Goal: Use online tool/utility: Utilize a website feature to perform a specific function

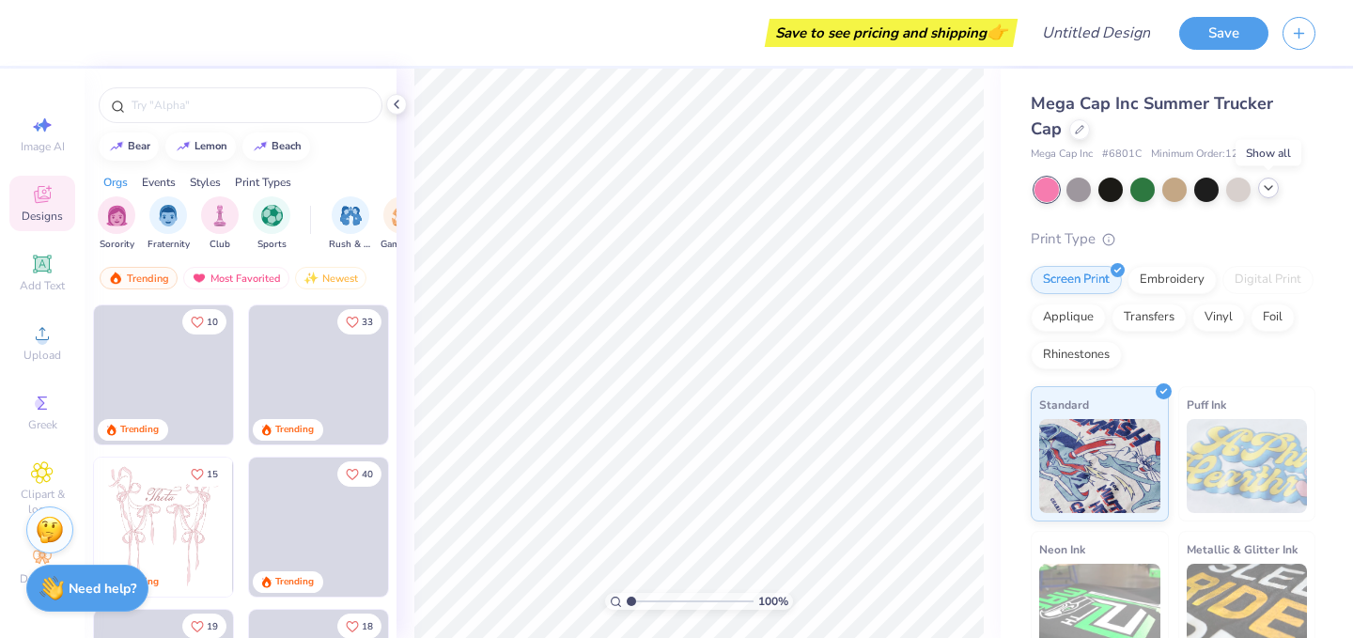
click at [1267, 189] on icon at bounding box center [1268, 187] width 15 height 15
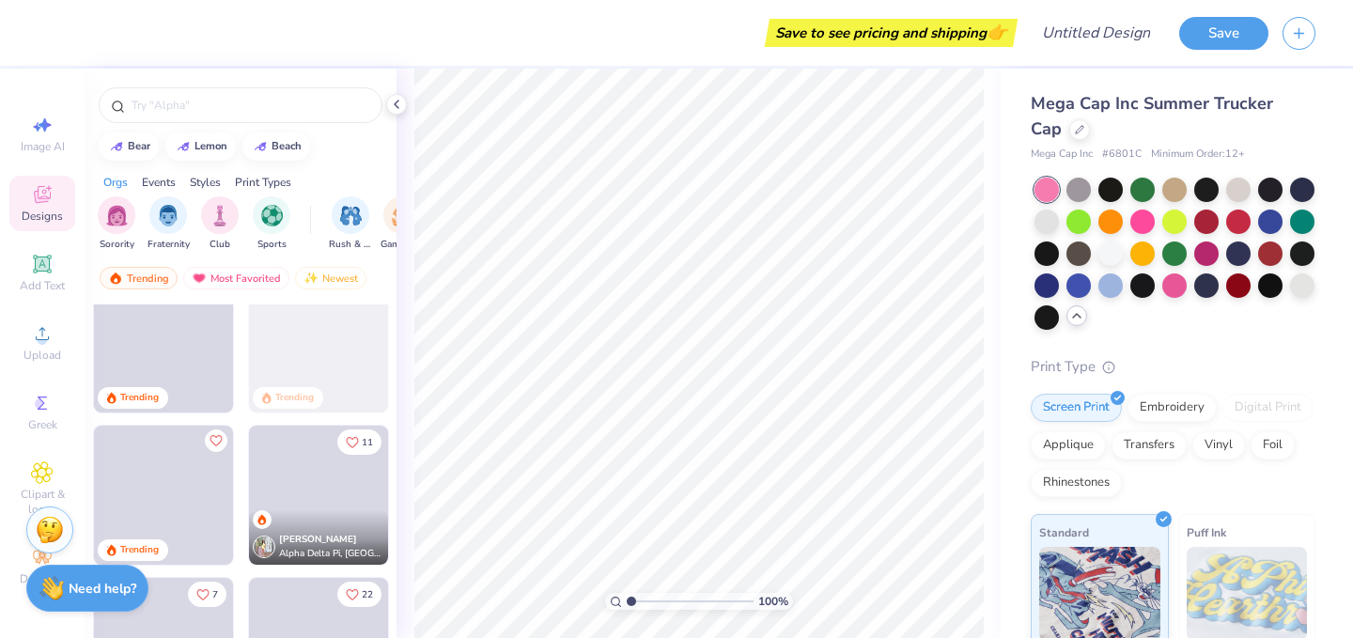
scroll to position [520, 0]
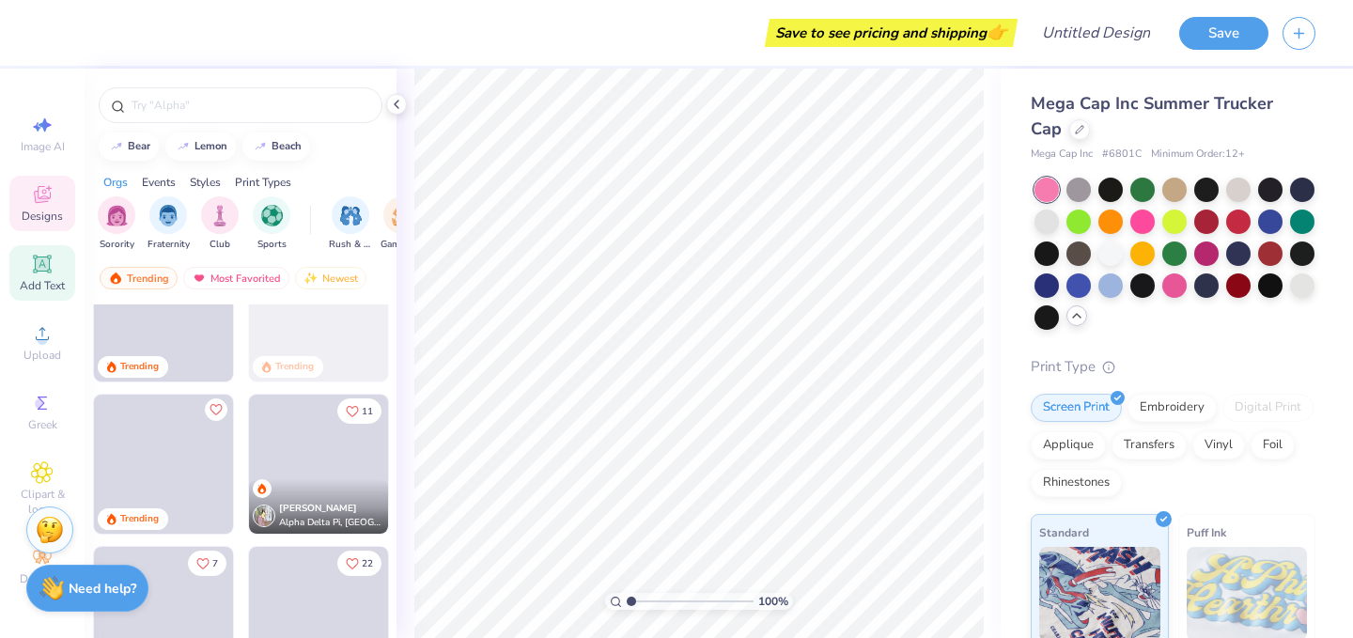
click at [31, 268] on icon at bounding box center [42, 264] width 23 height 23
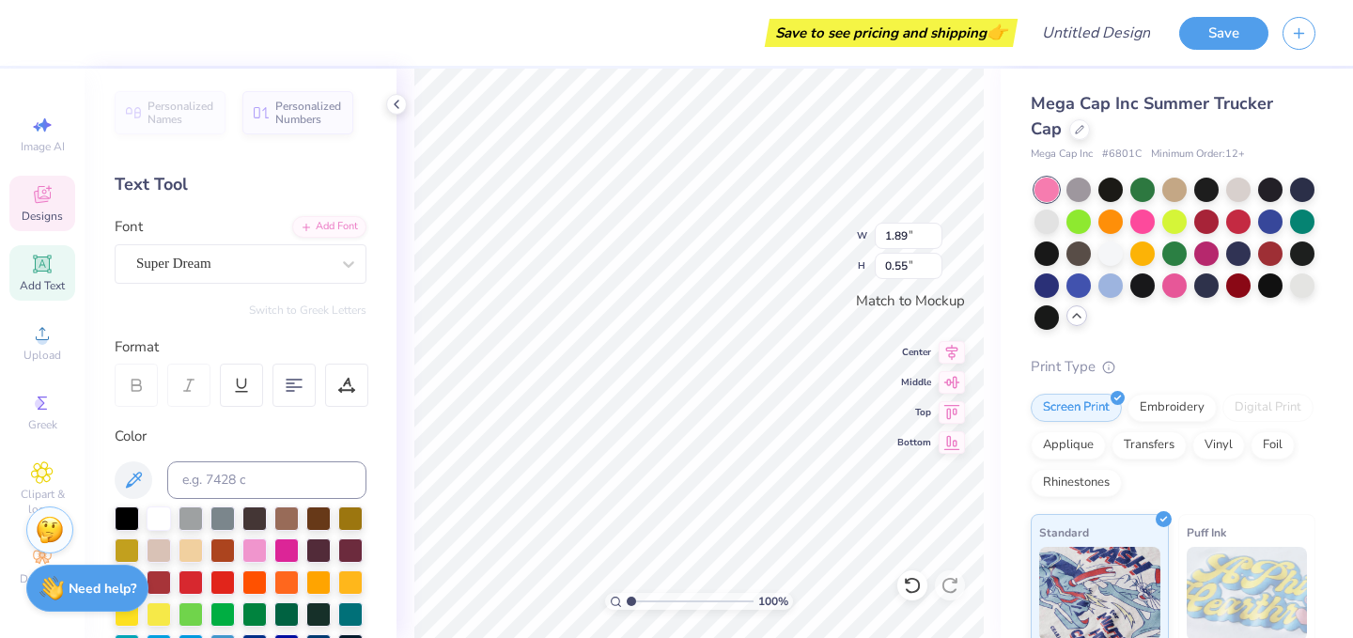
click at [32, 191] on icon at bounding box center [42, 194] width 23 height 23
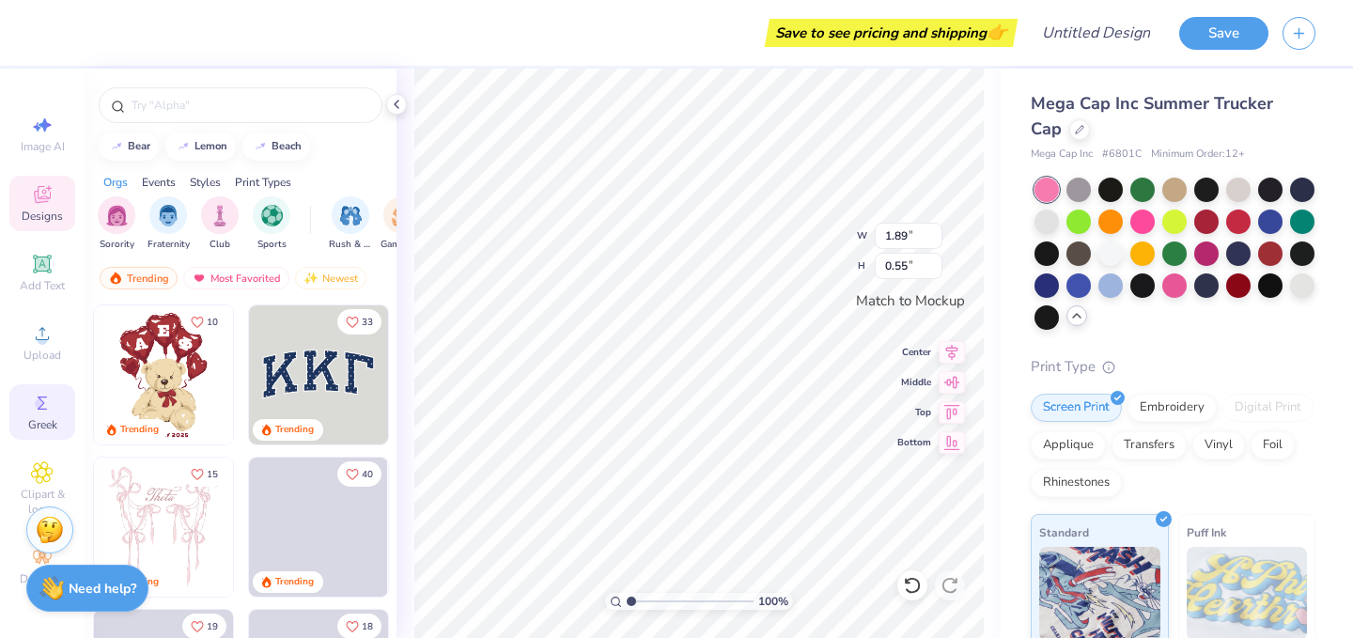
click at [53, 422] on span "Greek" at bounding box center [42, 424] width 29 height 15
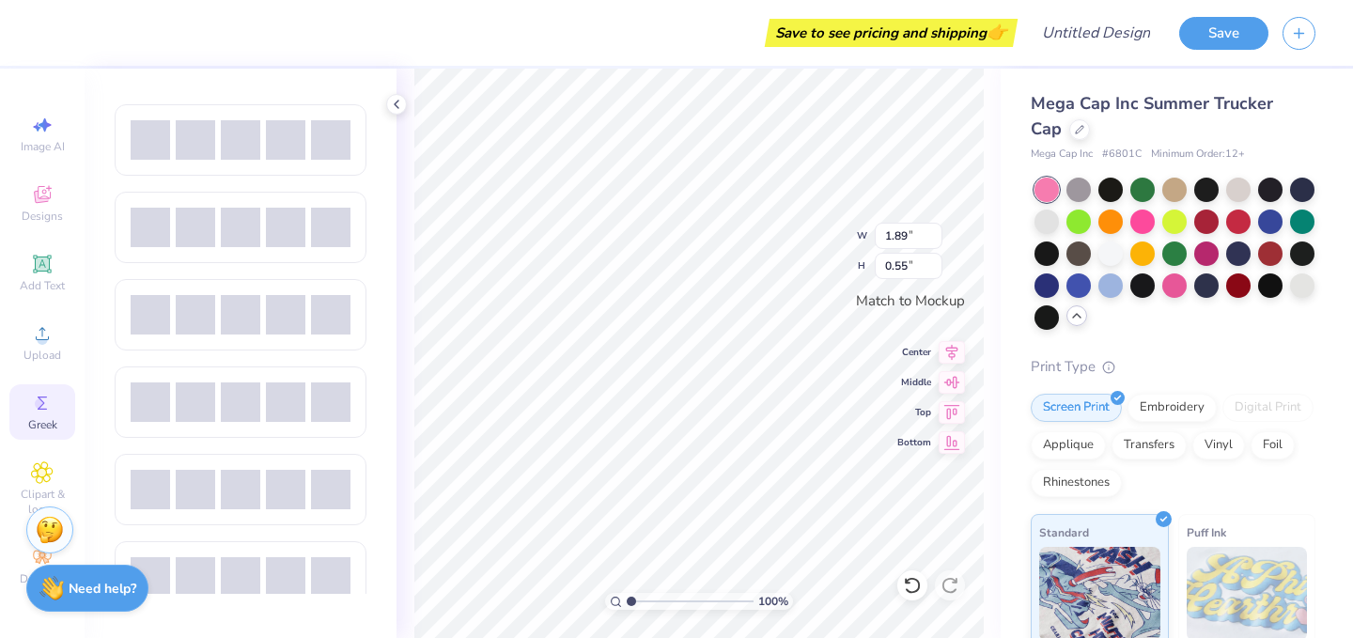
scroll to position [600, 0]
click at [29, 180] on div "Designs" at bounding box center [42, 203] width 66 height 55
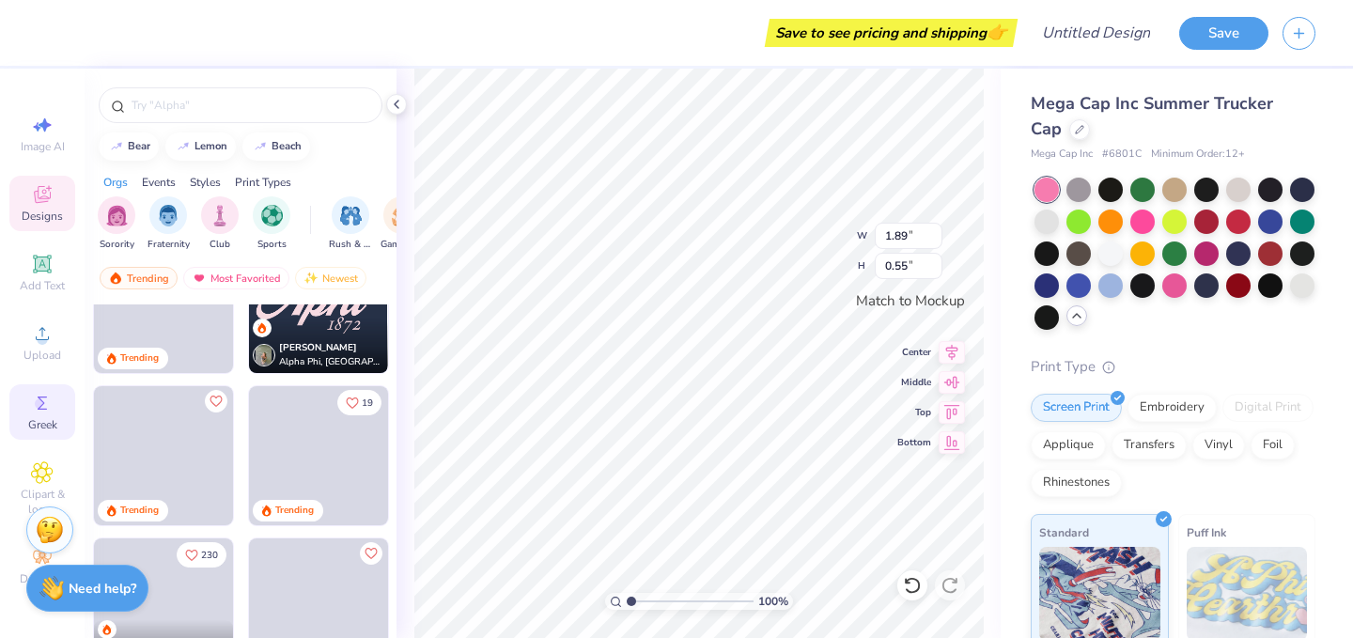
scroll to position [1124, 0]
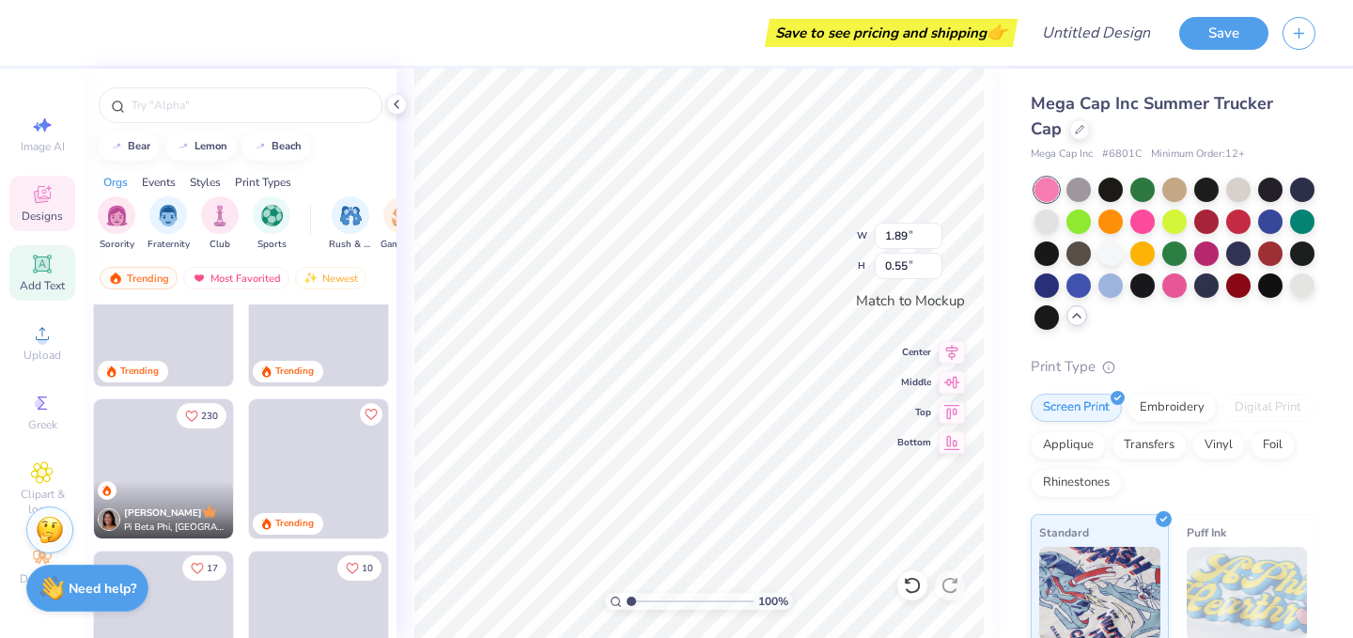
click at [33, 260] on icon at bounding box center [42, 264] width 23 height 23
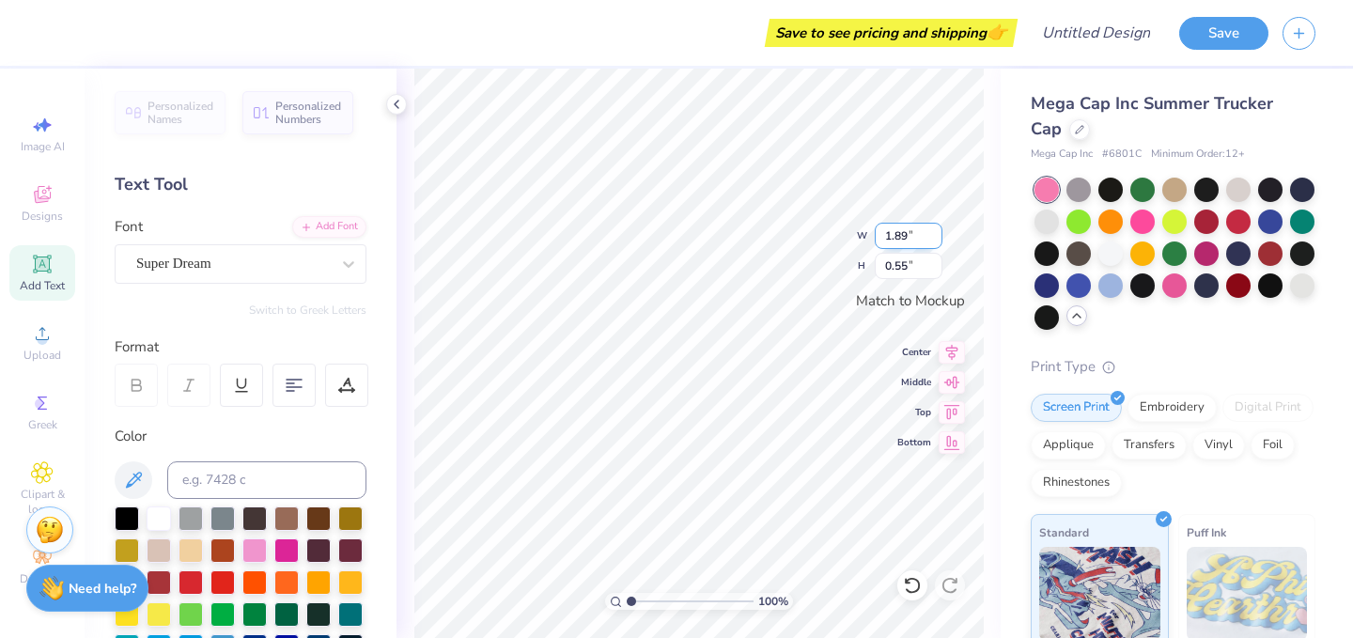
type textarea "CH"
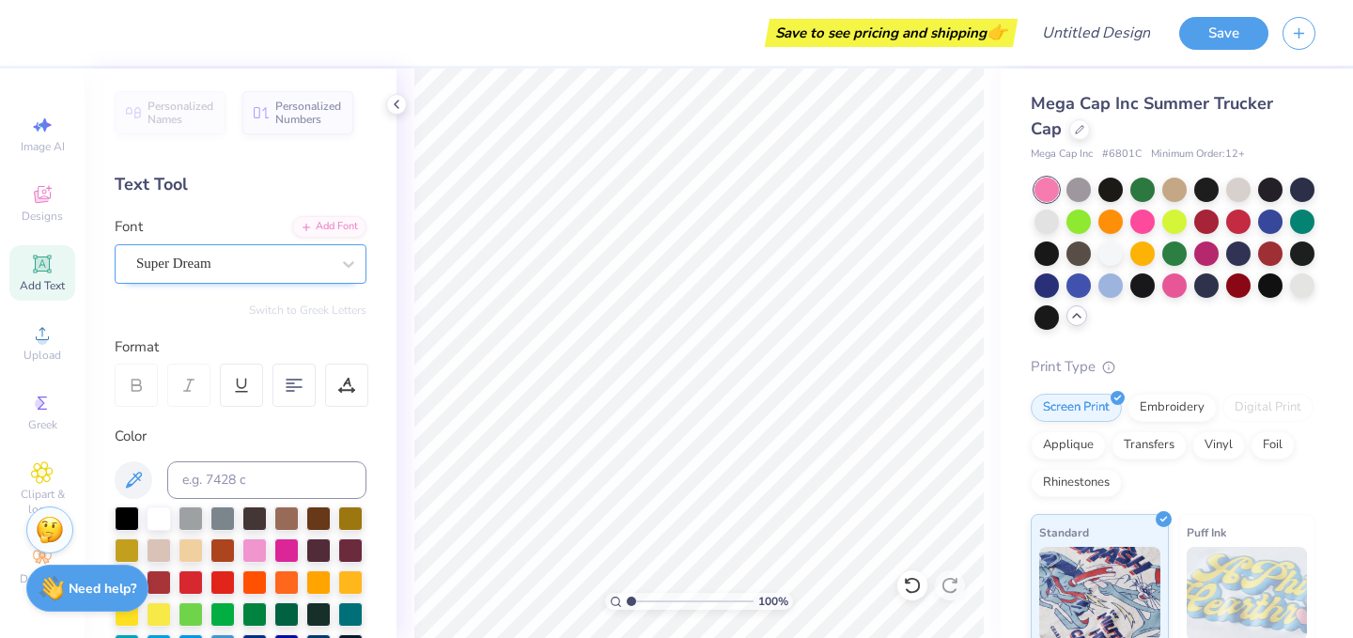
click at [175, 259] on div "Super Dream" at bounding box center [232, 263] width 197 height 29
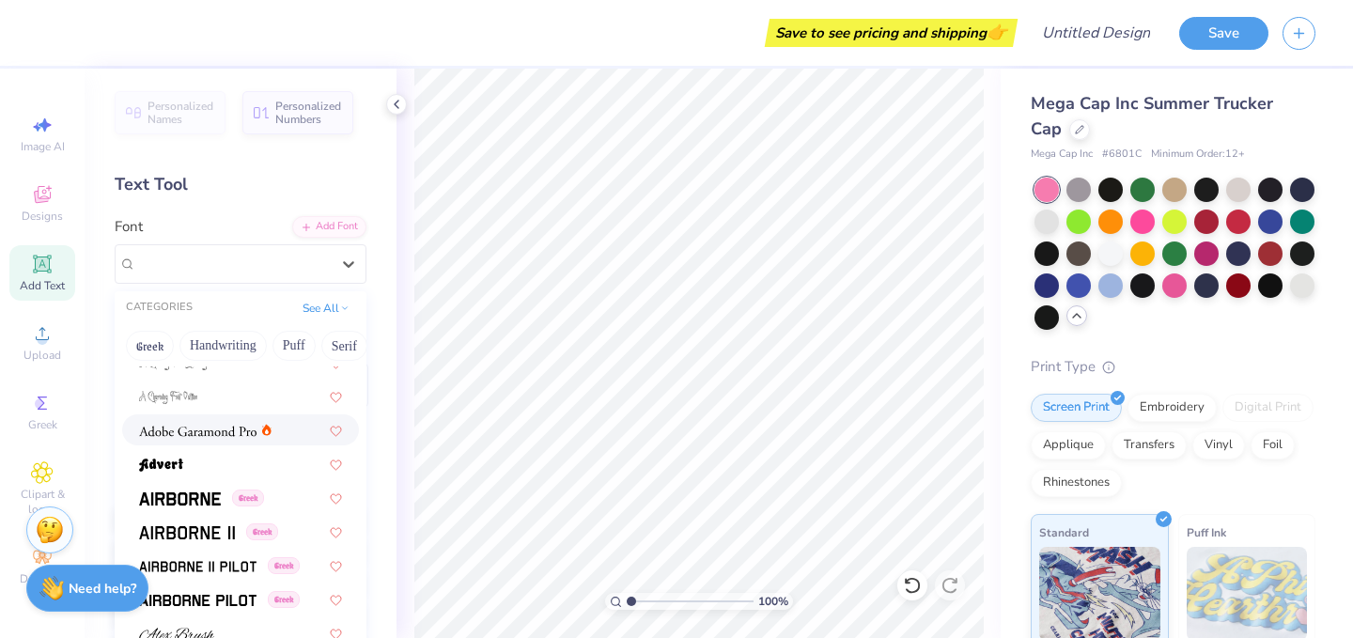
scroll to position [225, 0]
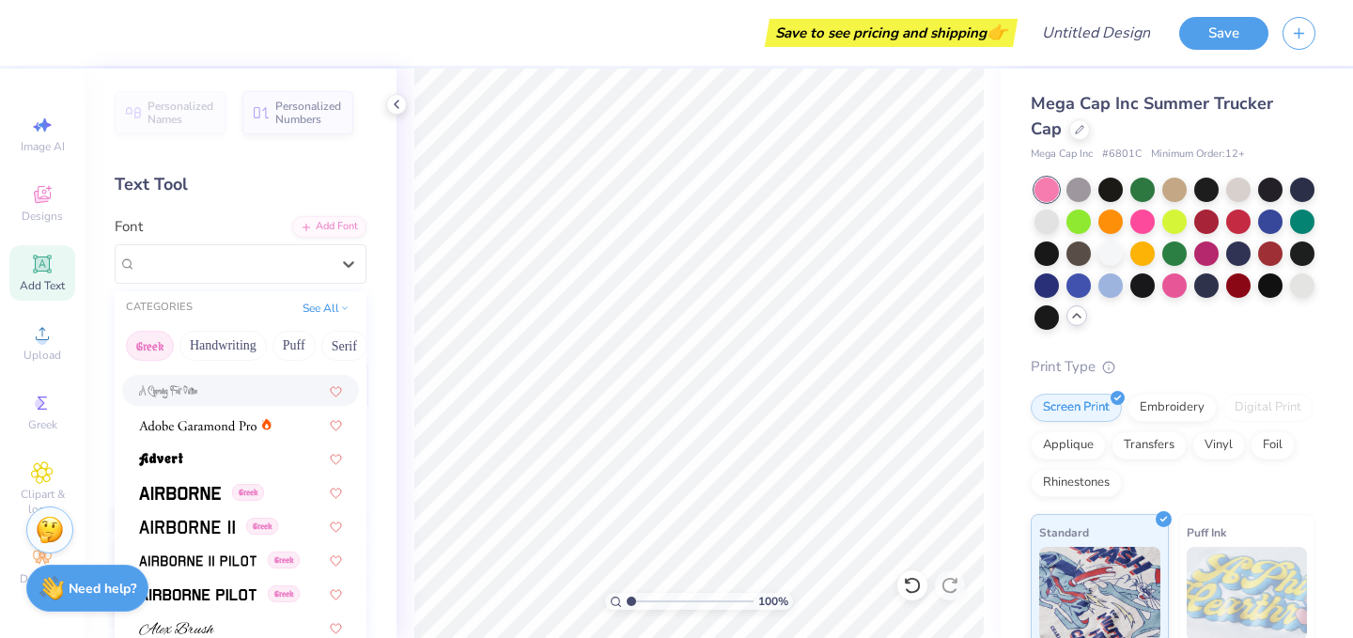
click at [158, 339] on button "Greek" at bounding box center [150, 346] width 48 height 30
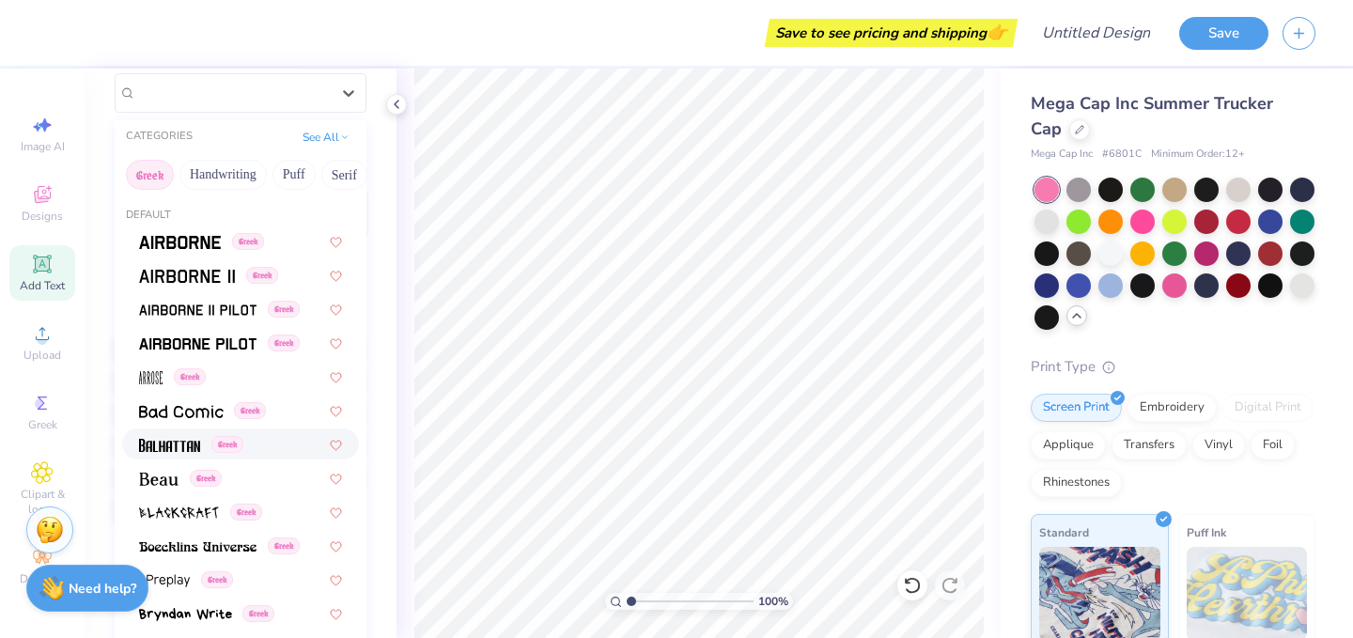
scroll to position [164, 0]
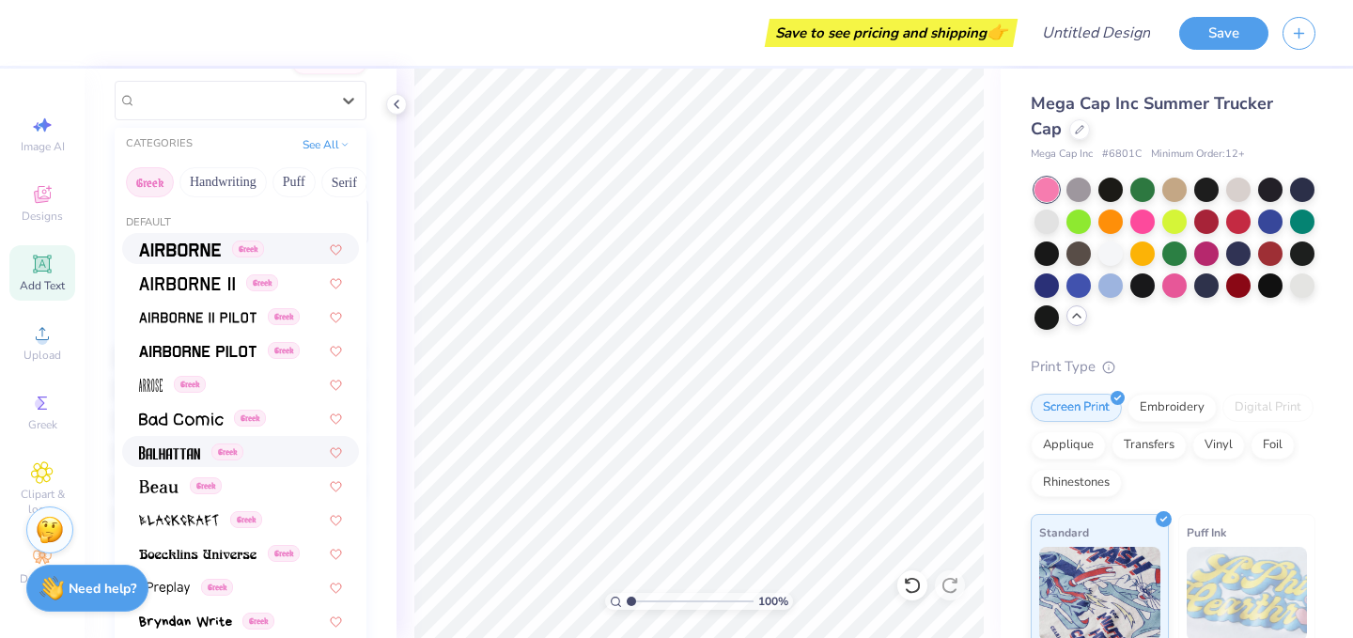
click at [186, 259] on div "Greek" at bounding box center [240, 248] width 237 height 31
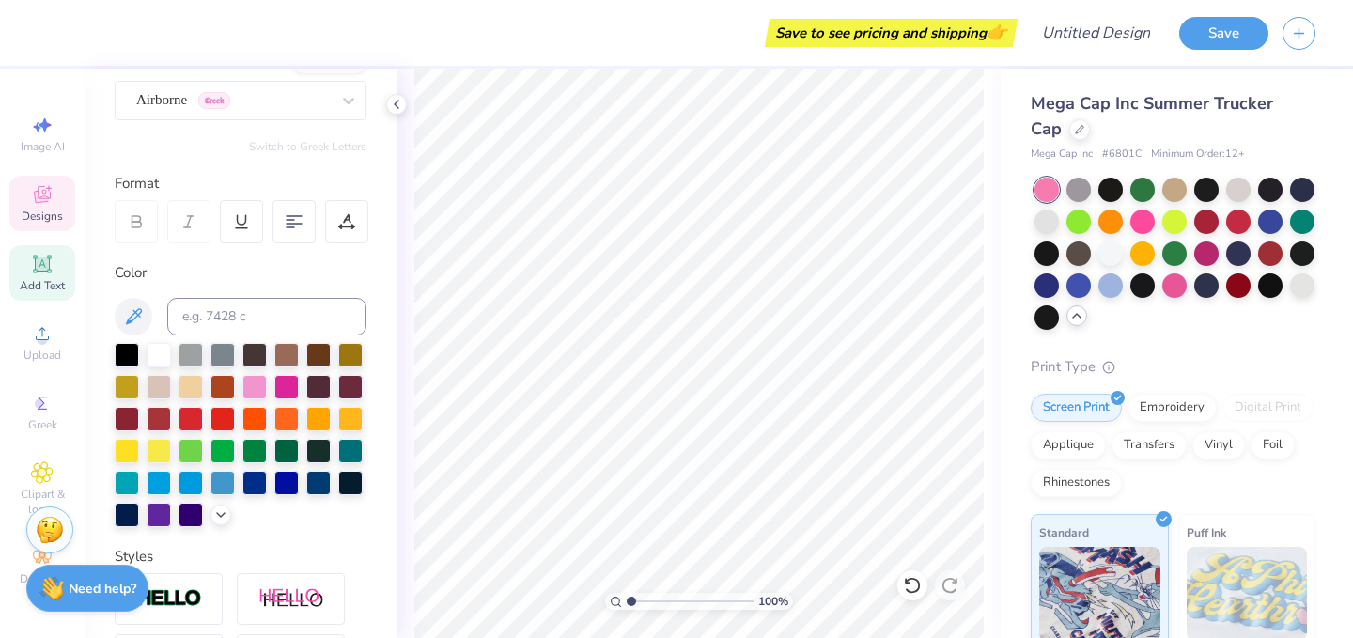
click at [59, 200] on div "Designs" at bounding box center [42, 203] width 66 height 55
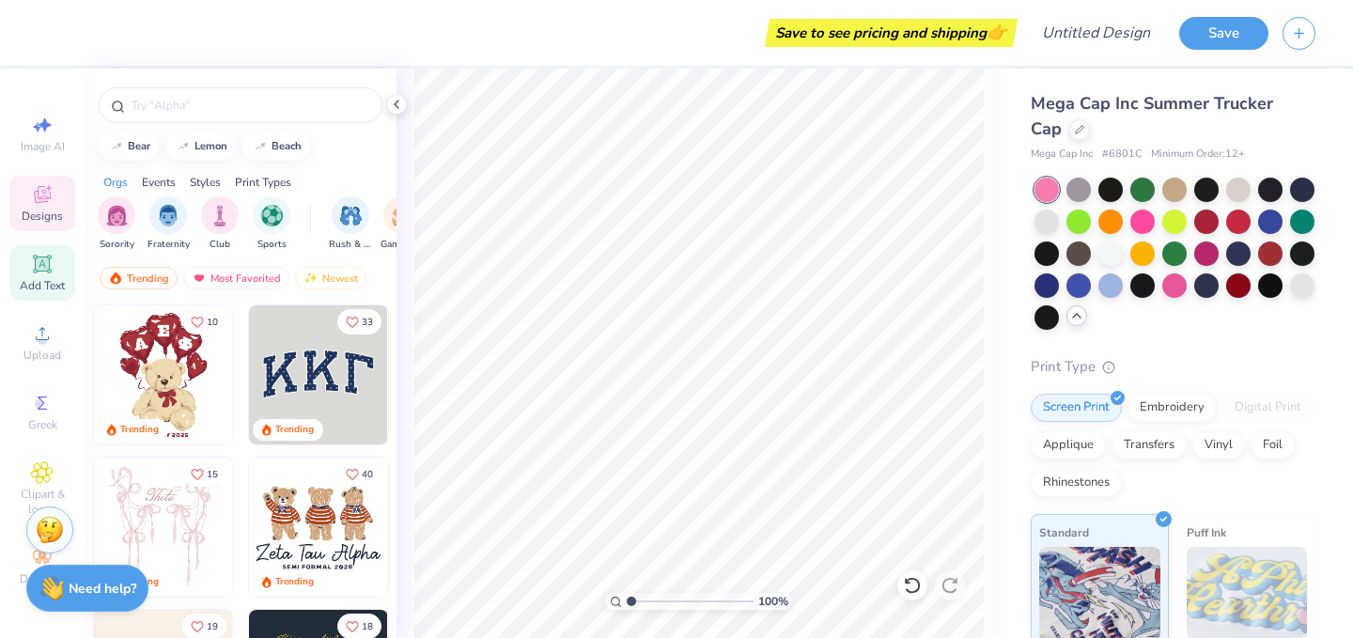
click at [32, 280] on span "Add Text" at bounding box center [42, 285] width 45 height 15
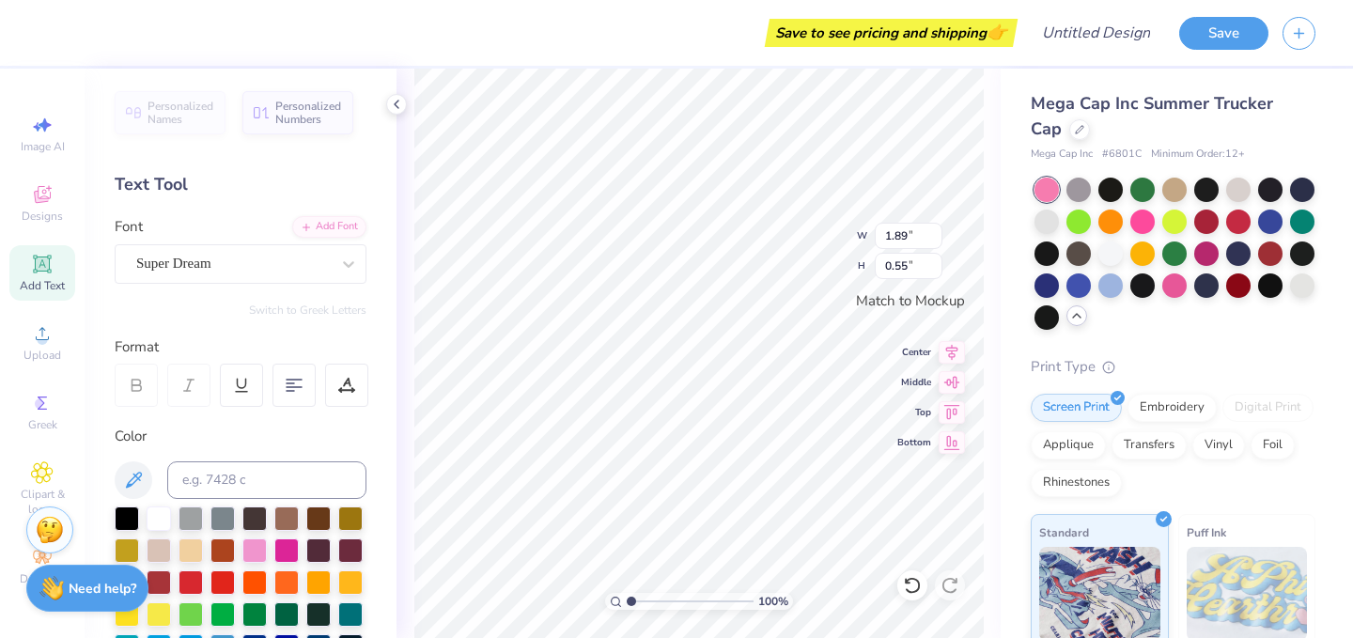
scroll to position [0, 0]
type textarea "T"
type textarea "CHI DELT"
click at [1137, 217] on div at bounding box center [1143, 220] width 24 height 24
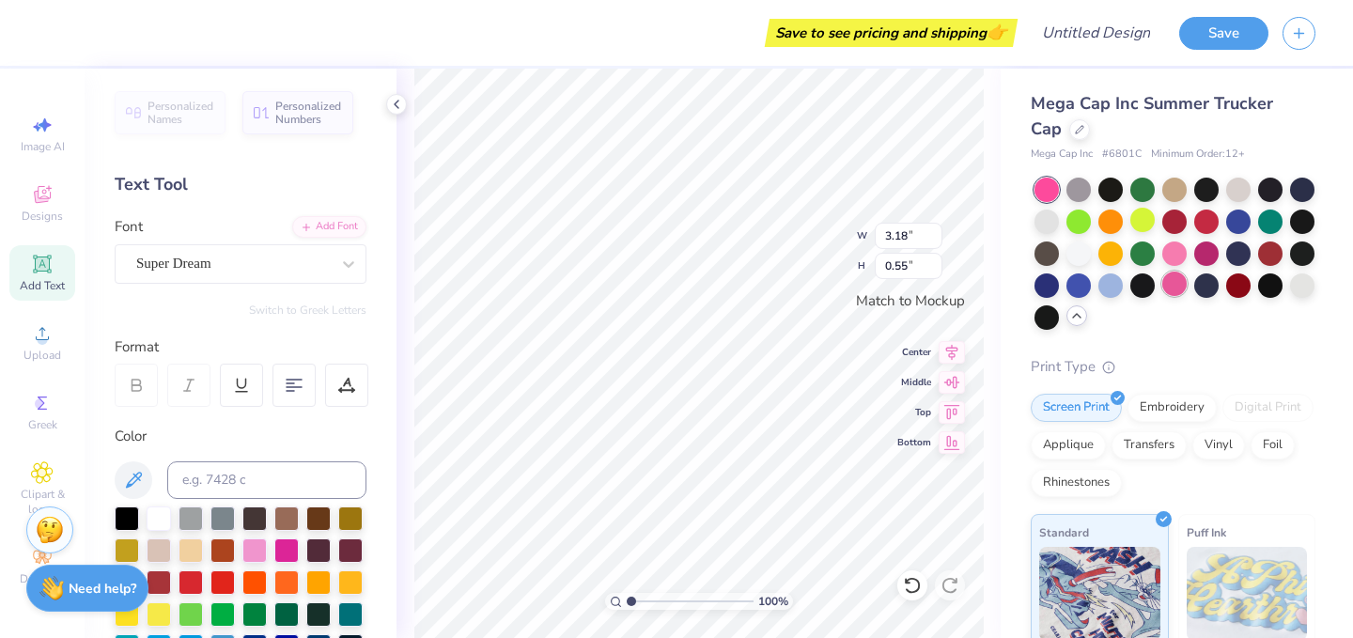
click at [1175, 291] on div at bounding box center [1175, 284] width 24 height 24
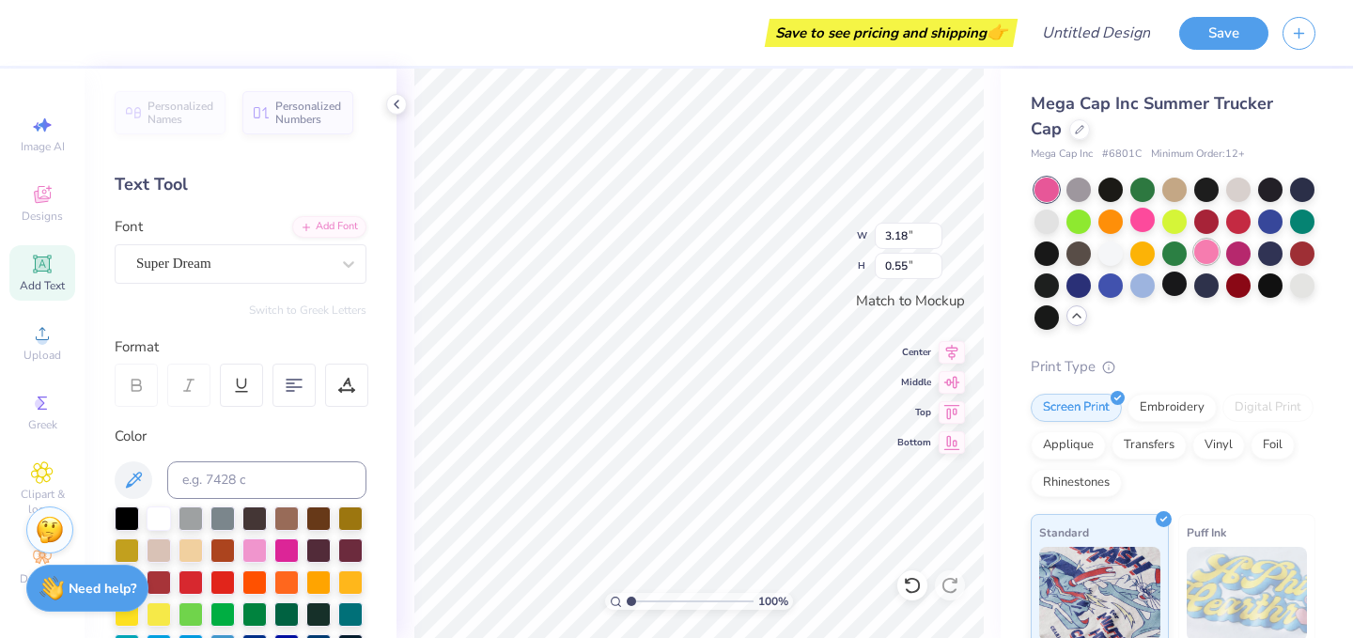
click at [1210, 250] on div at bounding box center [1207, 252] width 24 height 24
click at [1143, 221] on div at bounding box center [1143, 220] width 24 height 24
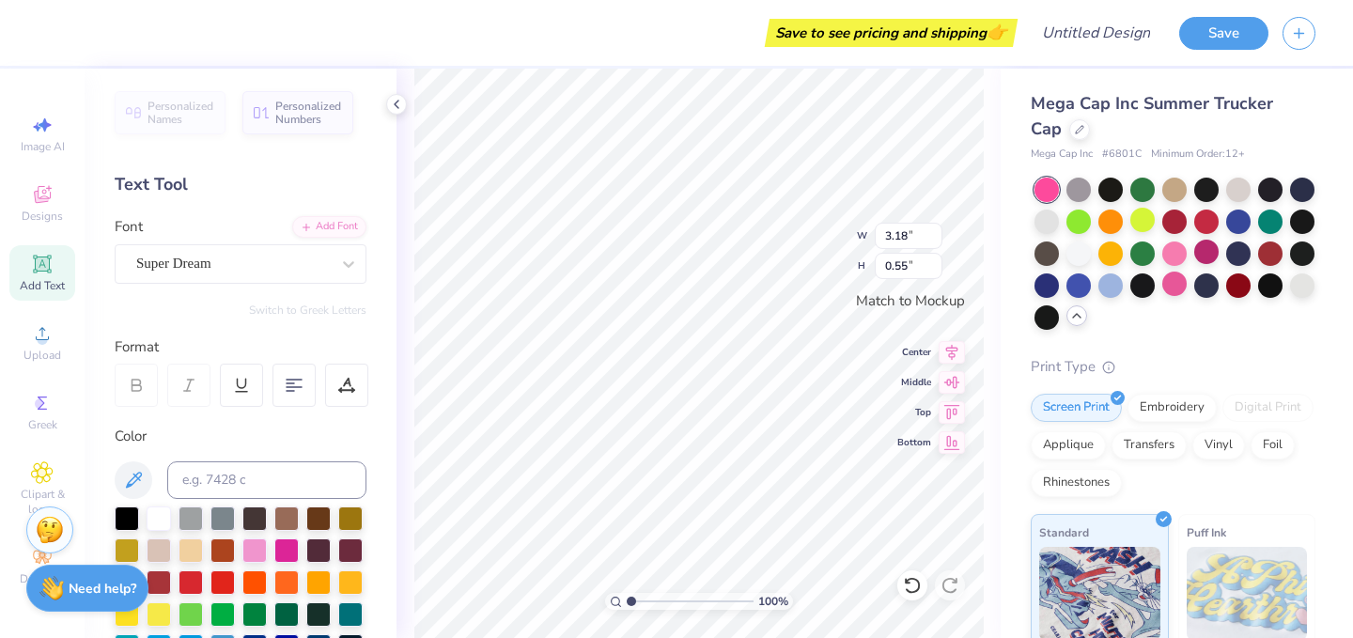
click at [1044, 188] on div at bounding box center [1047, 190] width 24 height 24
click at [1181, 286] on div at bounding box center [1175, 284] width 24 height 24
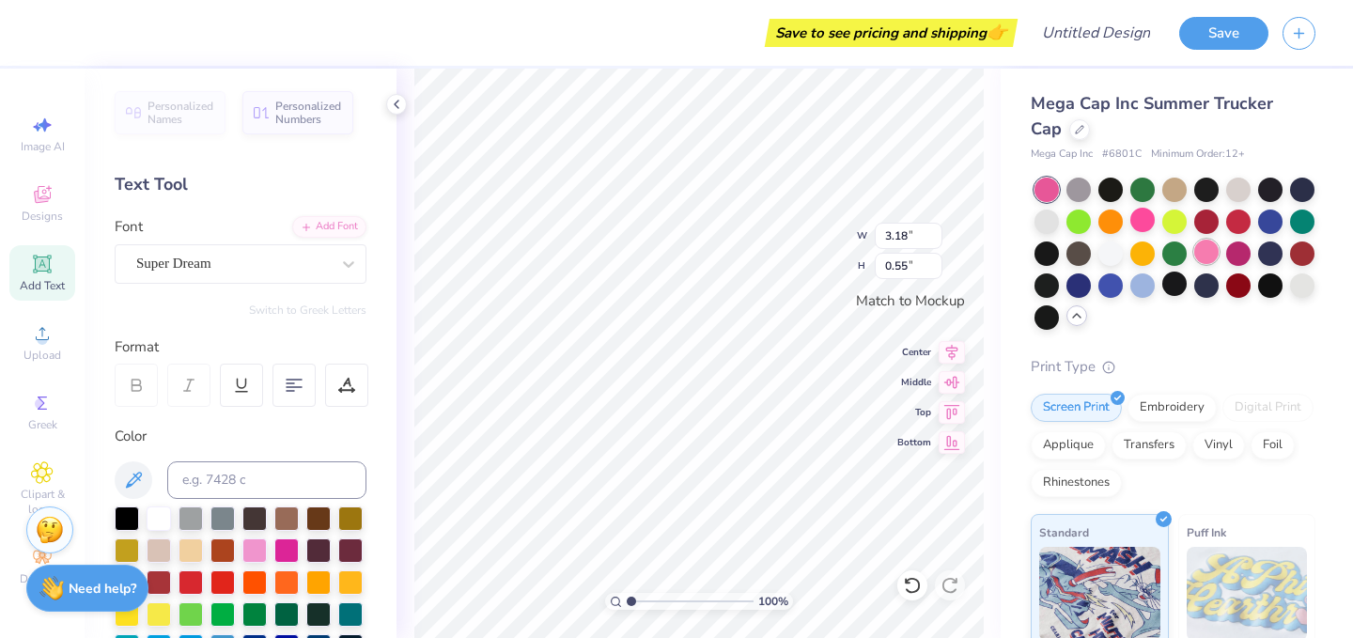
click at [1211, 258] on div at bounding box center [1207, 252] width 24 height 24
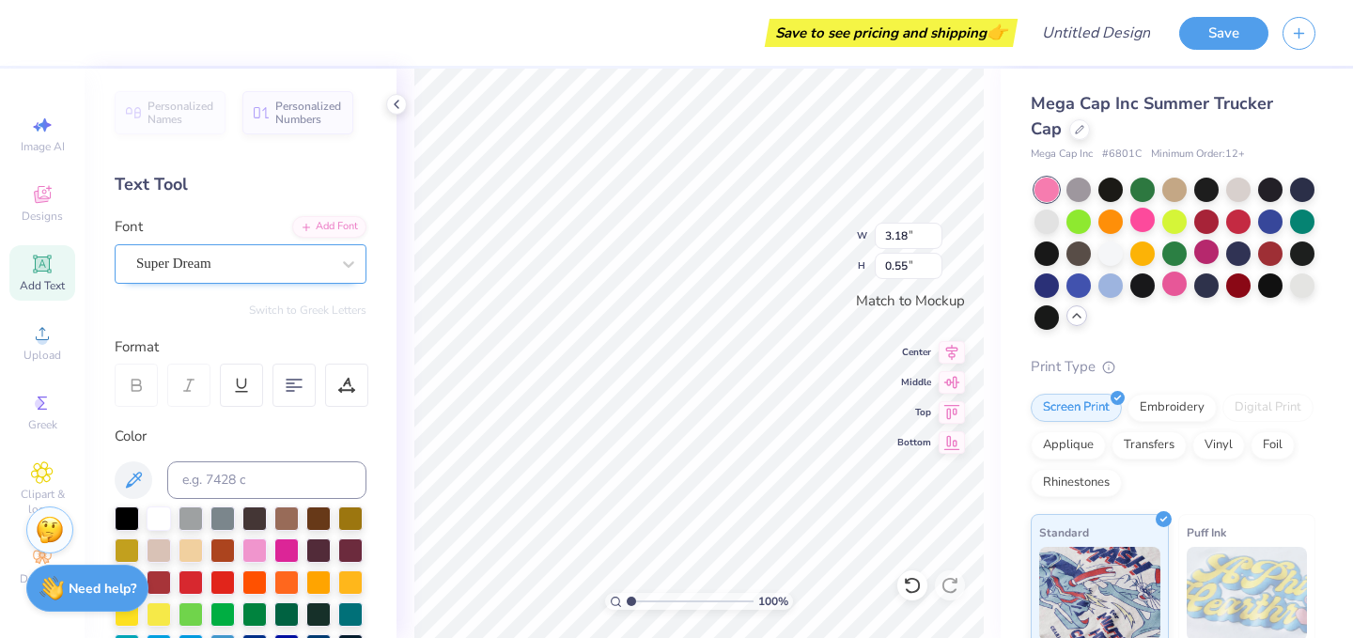
click at [304, 257] on div "Super Dream" at bounding box center [232, 263] width 197 height 29
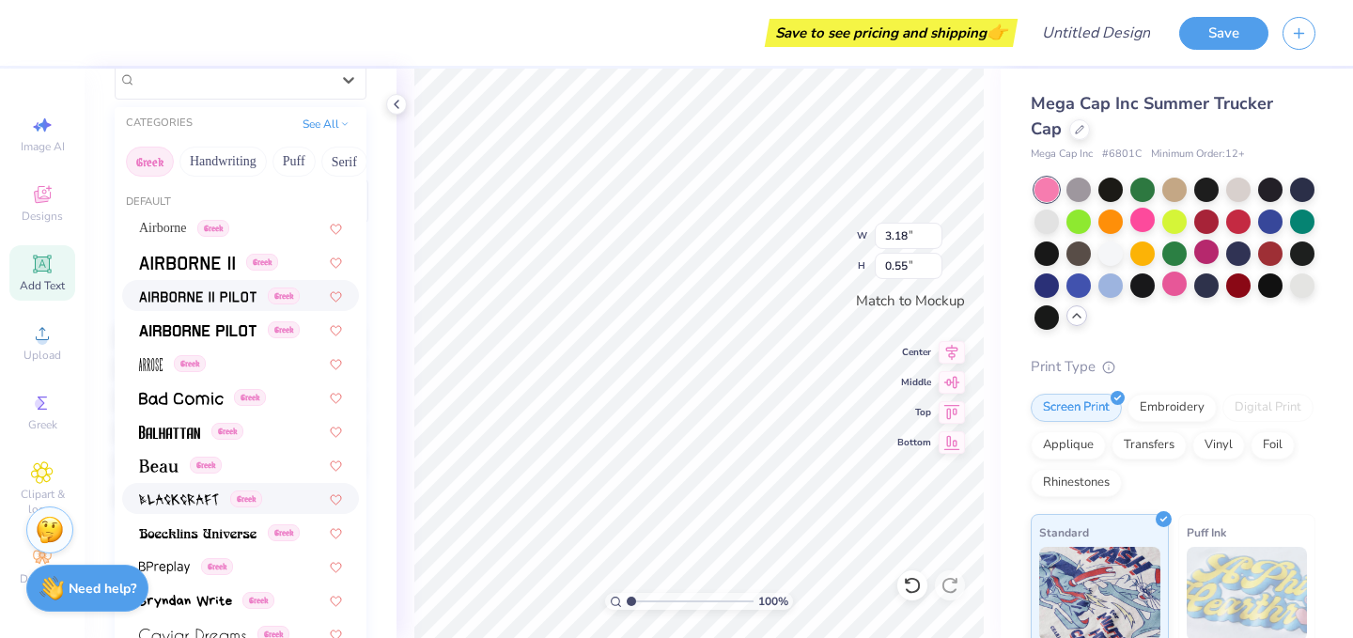
scroll to position [179, 0]
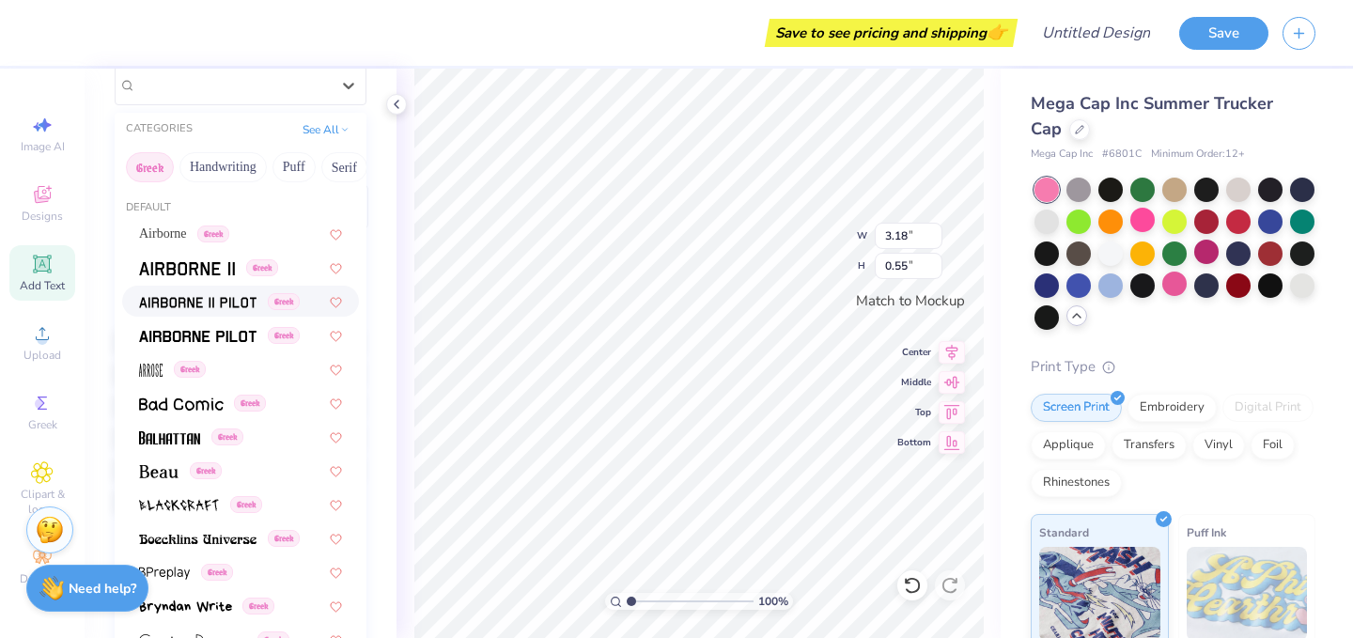
click at [177, 296] on img at bounding box center [197, 302] width 117 height 13
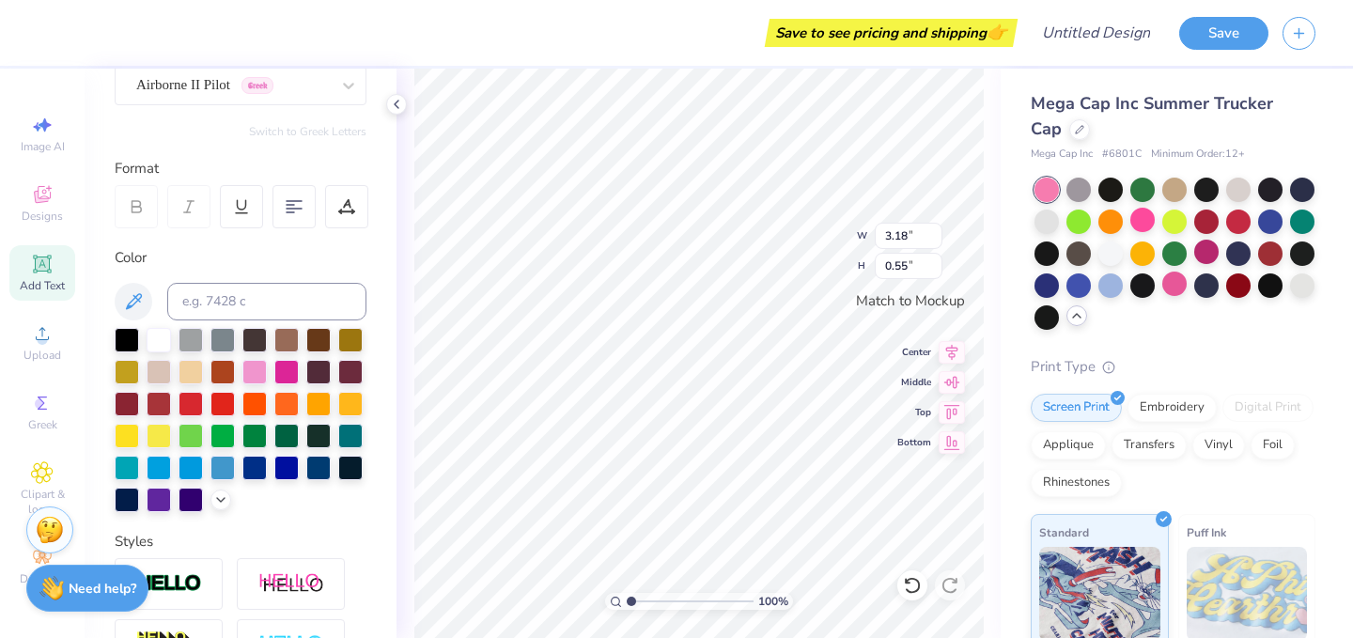
type input "3.08"
type input "0.57"
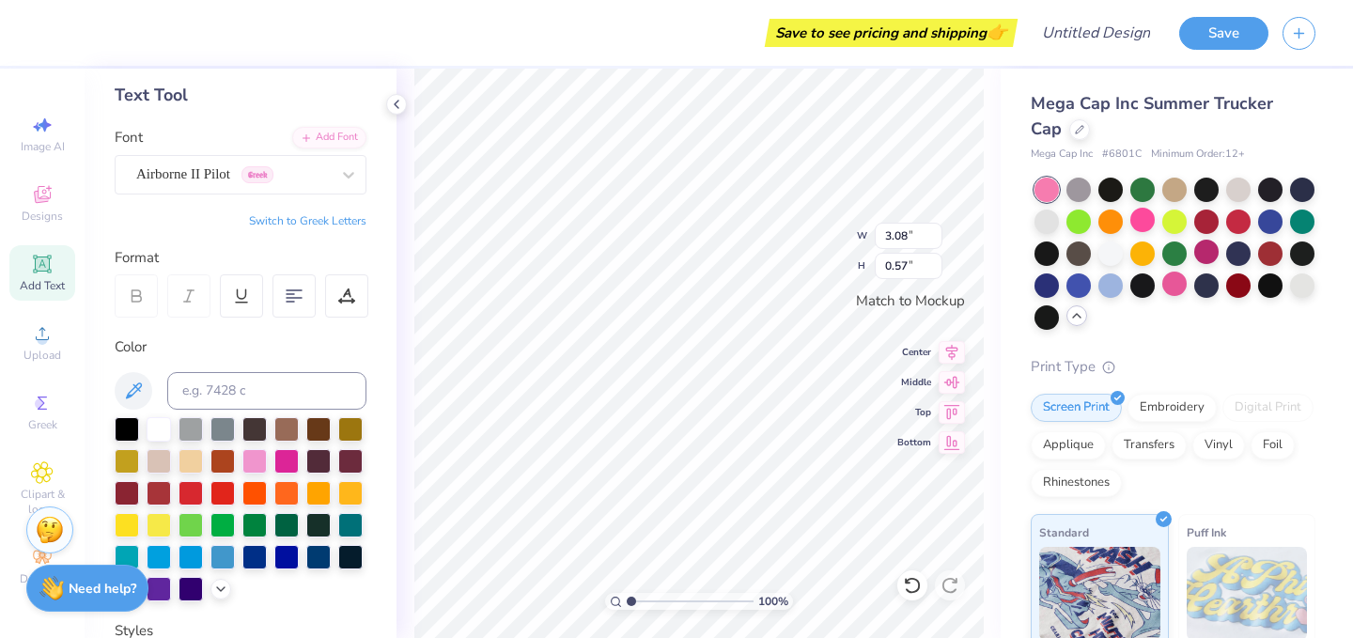
scroll to position [89, 0]
click at [231, 164] on div "Airborne II Pilot Greek" at bounding box center [232, 174] width 197 height 29
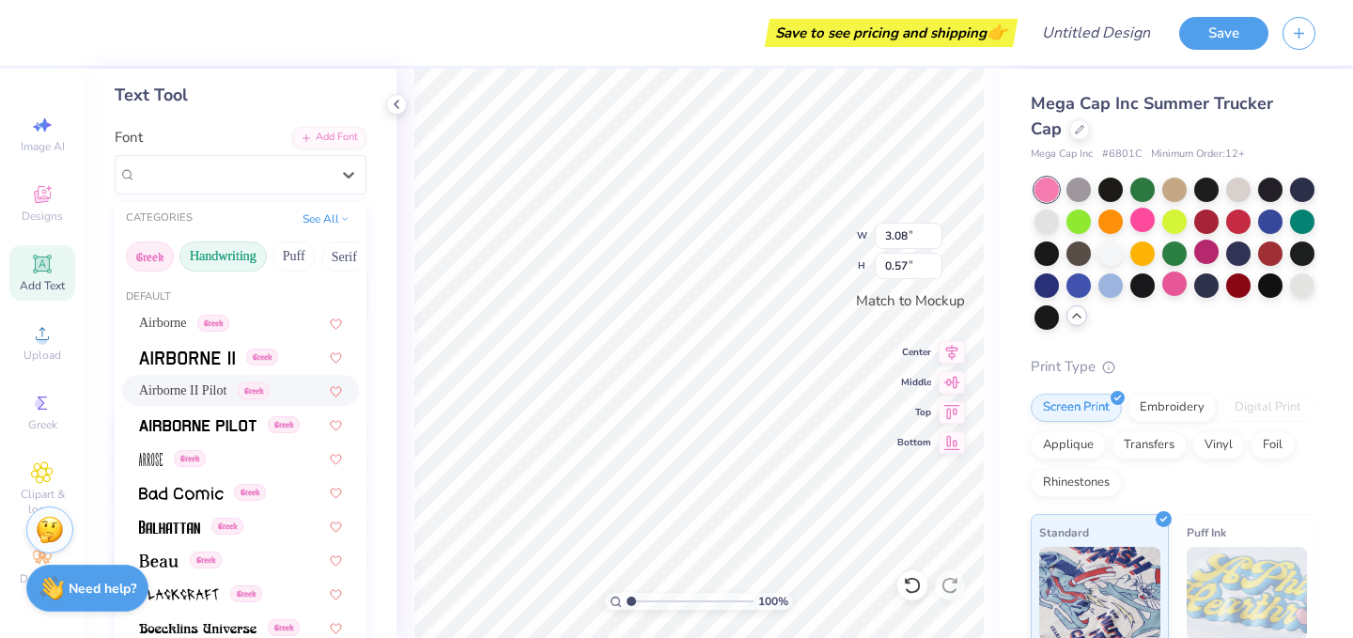
click at [233, 245] on button "Handwriting" at bounding box center [223, 257] width 87 height 30
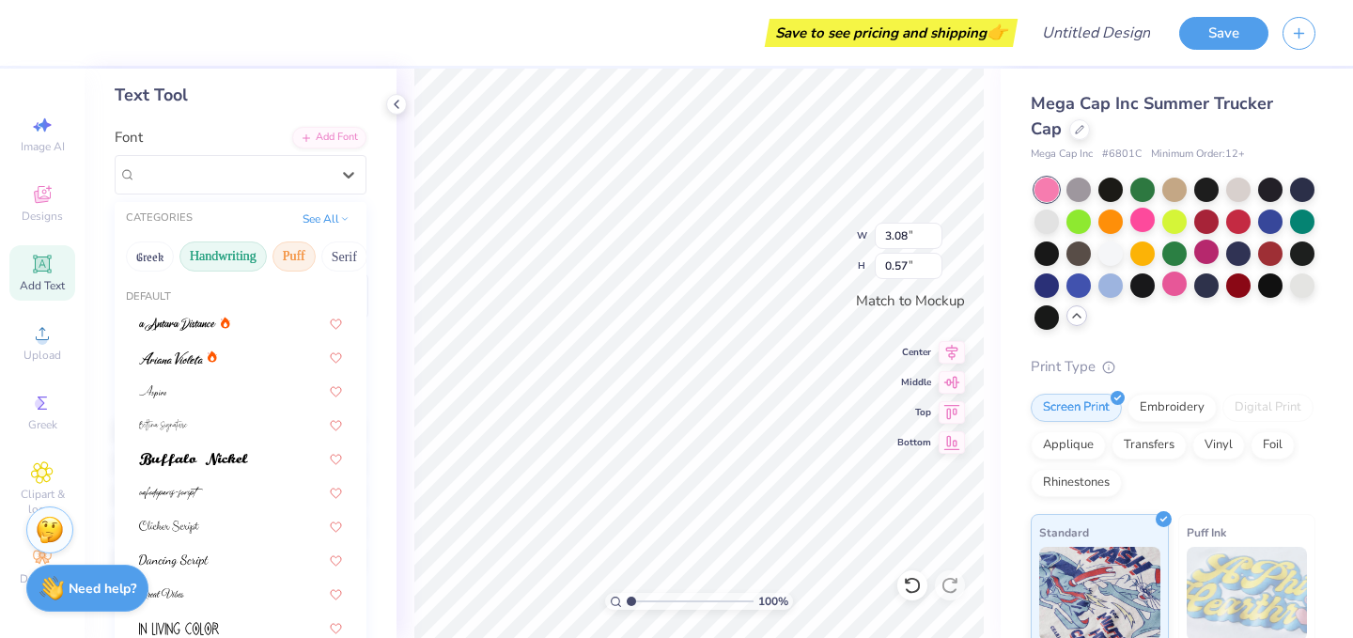
click at [300, 255] on button "Puff" at bounding box center [294, 257] width 43 height 30
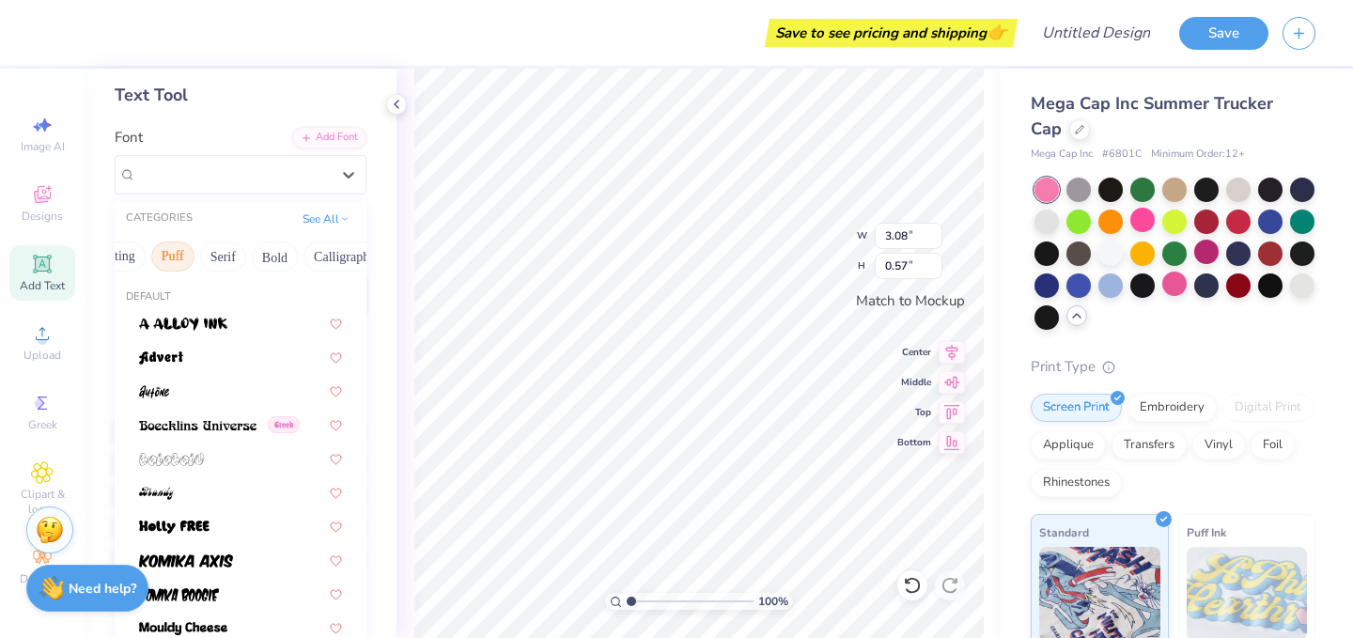
scroll to position [0, 149]
click at [252, 258] on button "Bold" at bounding box center [247, 257] width 46 height 30
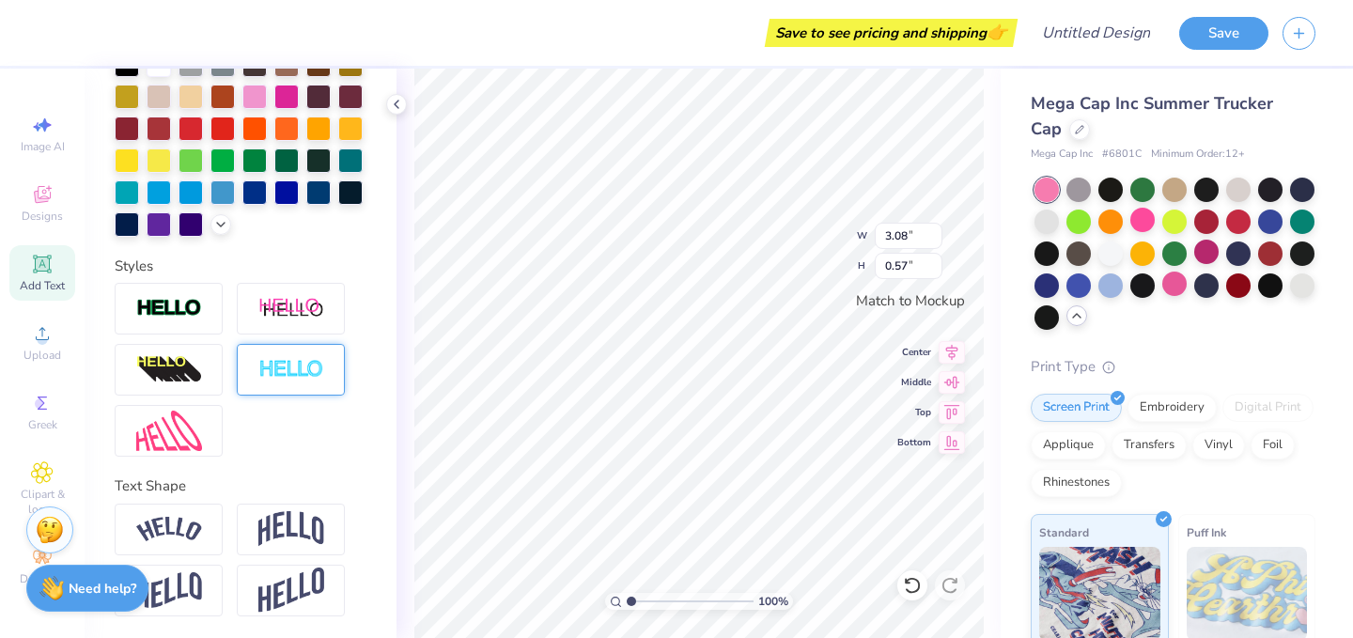
scroll to position [0, 0]
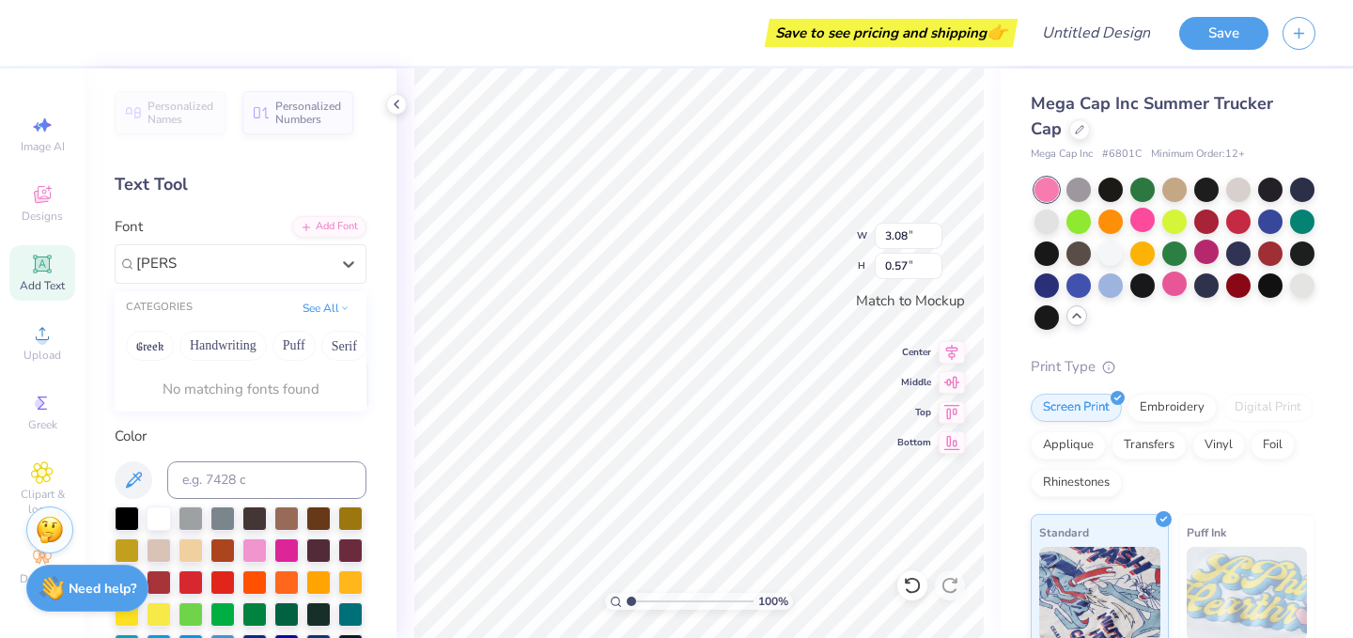
type input "[PERSON_NAME]"
click at [311, 226] on icon at bounding box center [306, 225] width 11 height 11
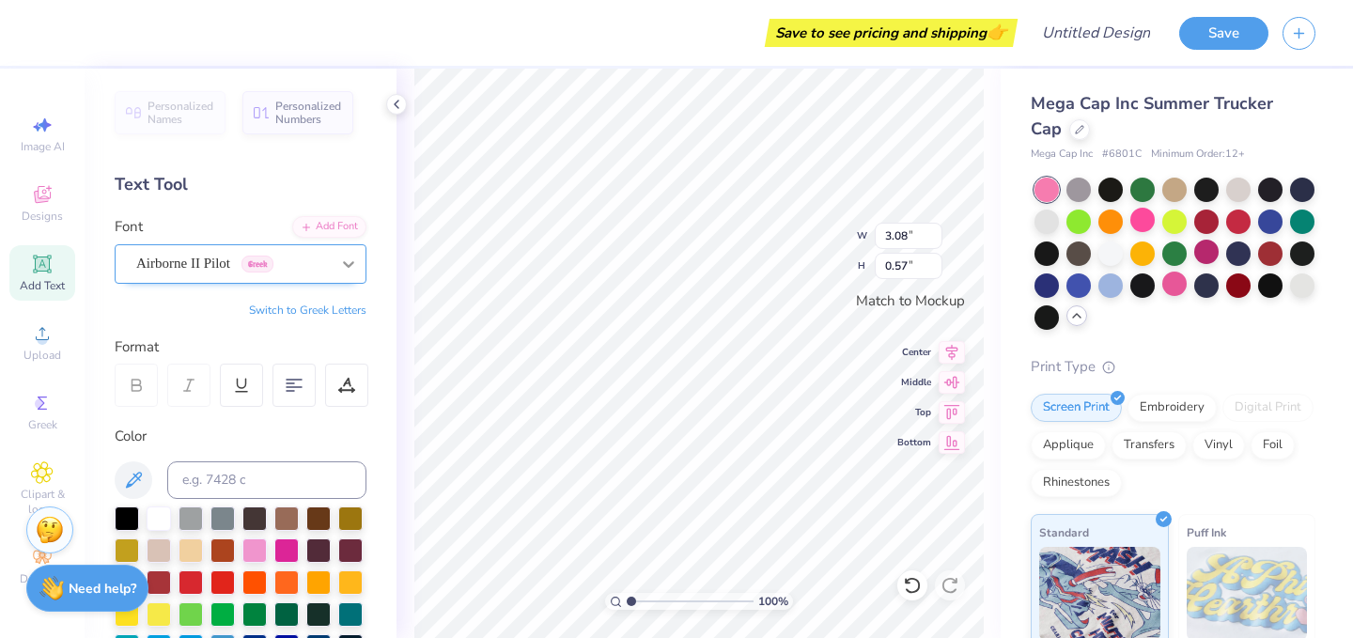
click at [339, 250] on div at bounding box center [349, 264] width 34 height 34
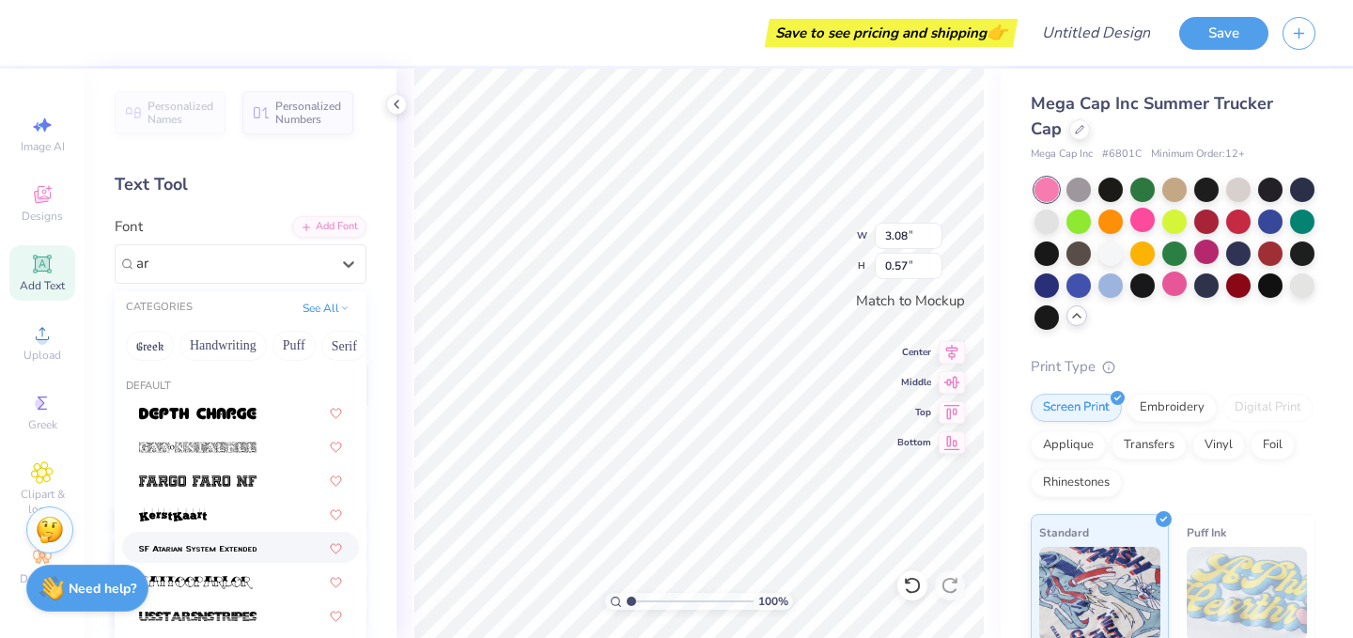
type input "a"
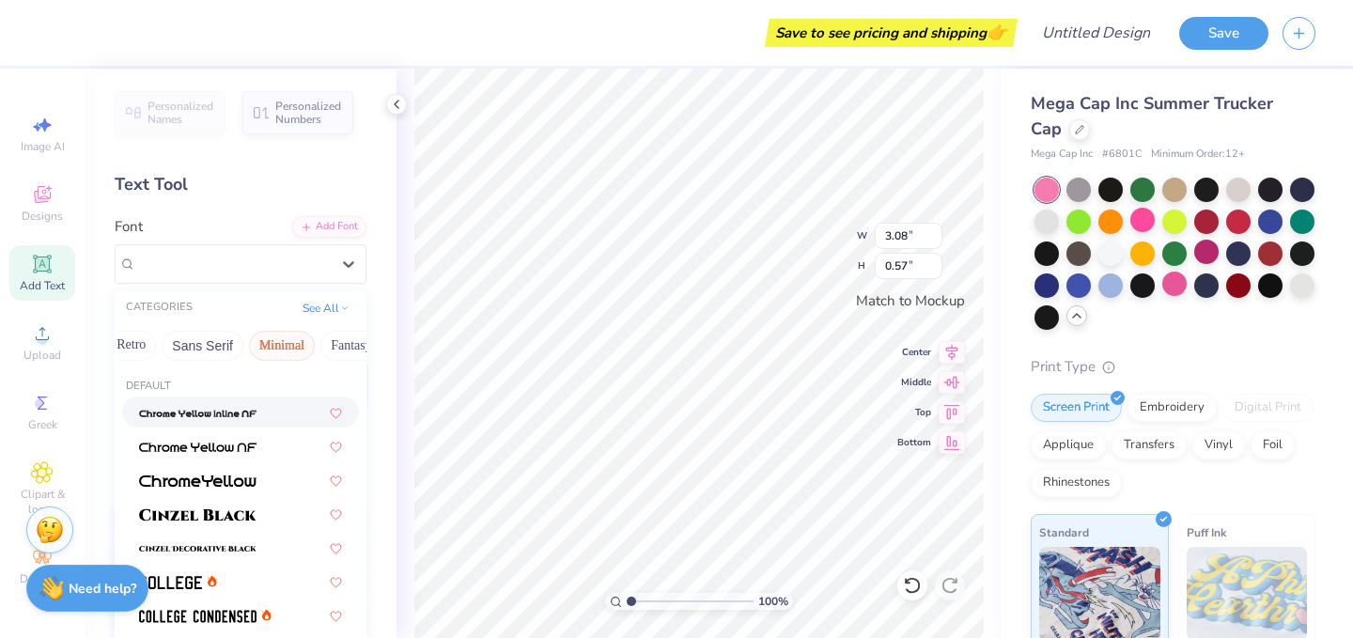
scroll to position [0, 400]
click at [195, 352] on button "Sans Serif" at bounding box center [209, 346] width 82 height 30
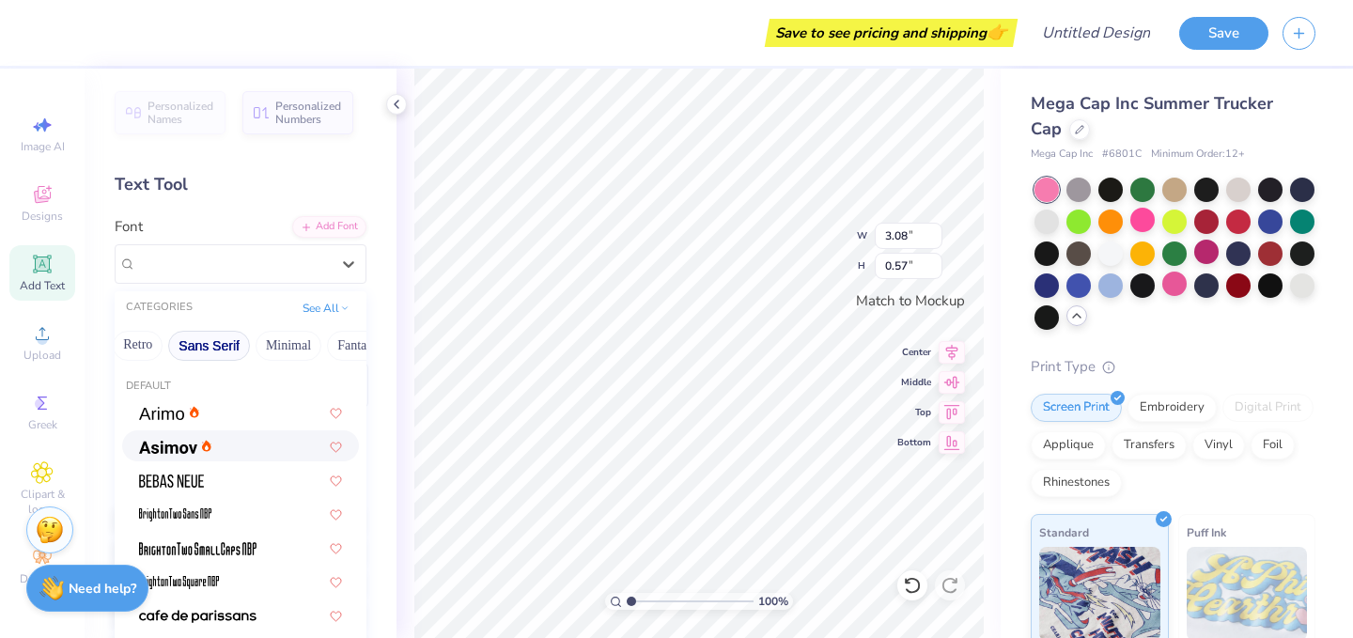
click at [197, 454] on div at bounding box center [175, 446] width 72 height 20
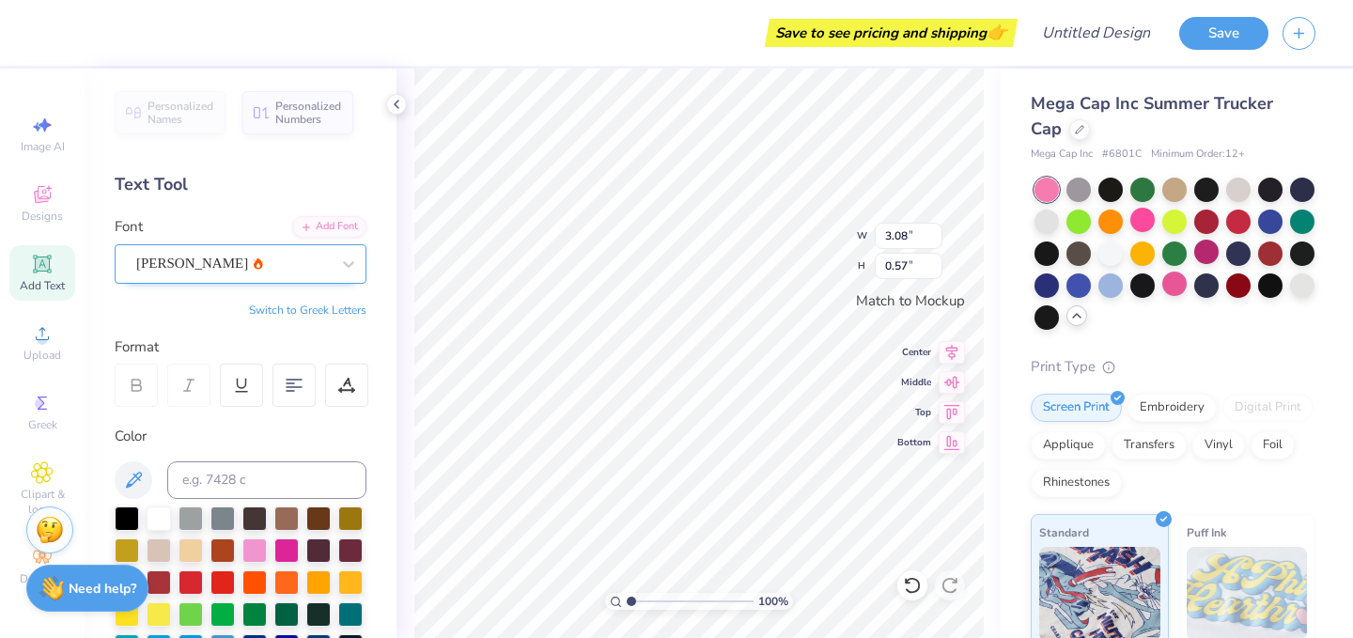
type input "3.20"
click at [900, 410] on div "100 % W 3.20 3.20 " H 0.57 0.57 " Match to Mockup Center Middle Top Bottom" at bounding box center [699, 354] width 604 height 570
type input "3.56"
type input "0.63"
type input "3.91"
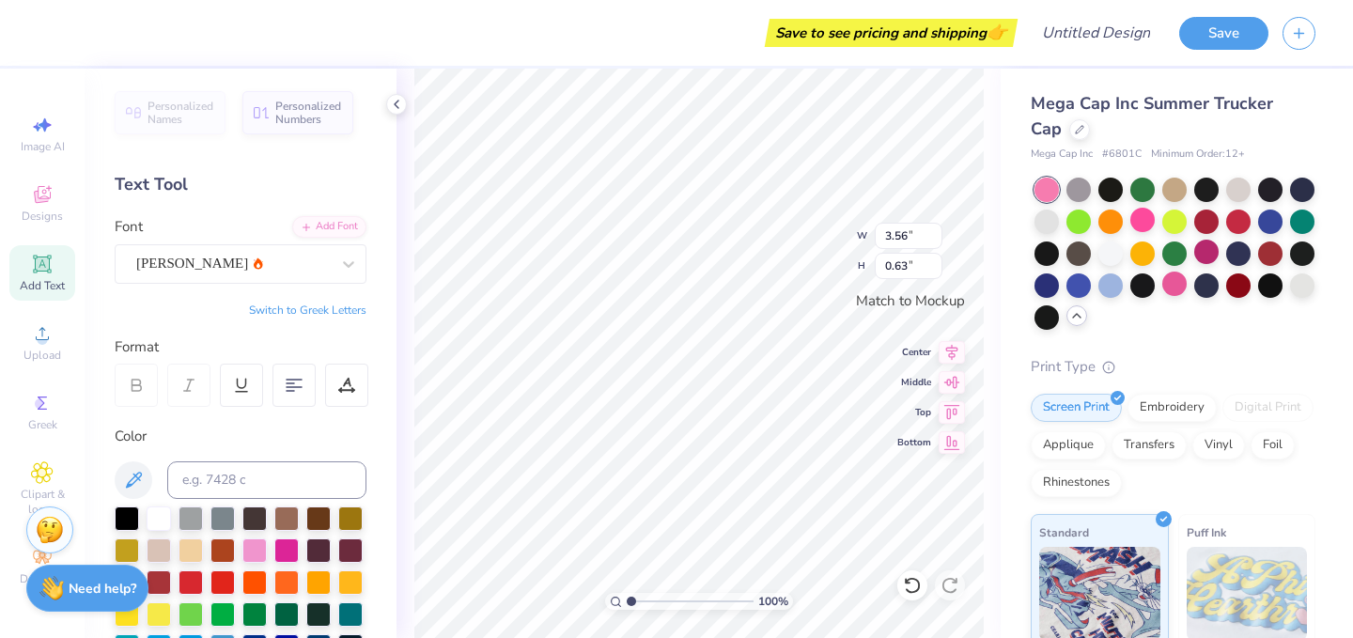
type input "0.70"
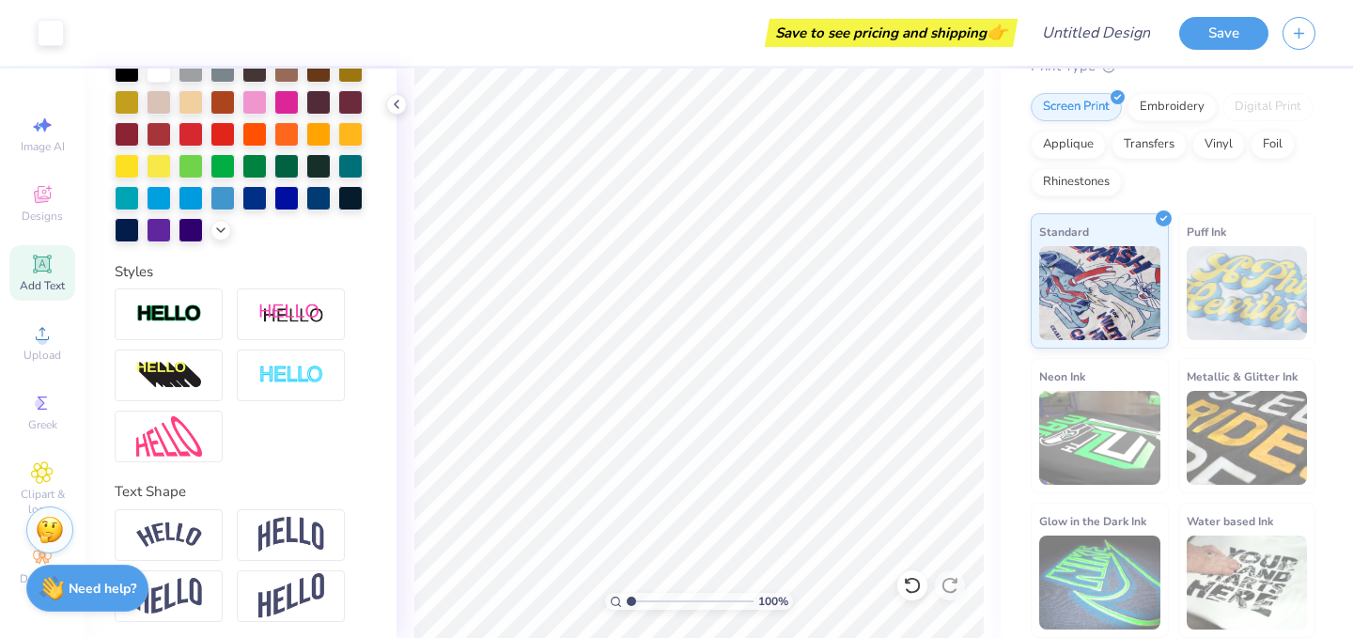
scroll to position [454, 0]
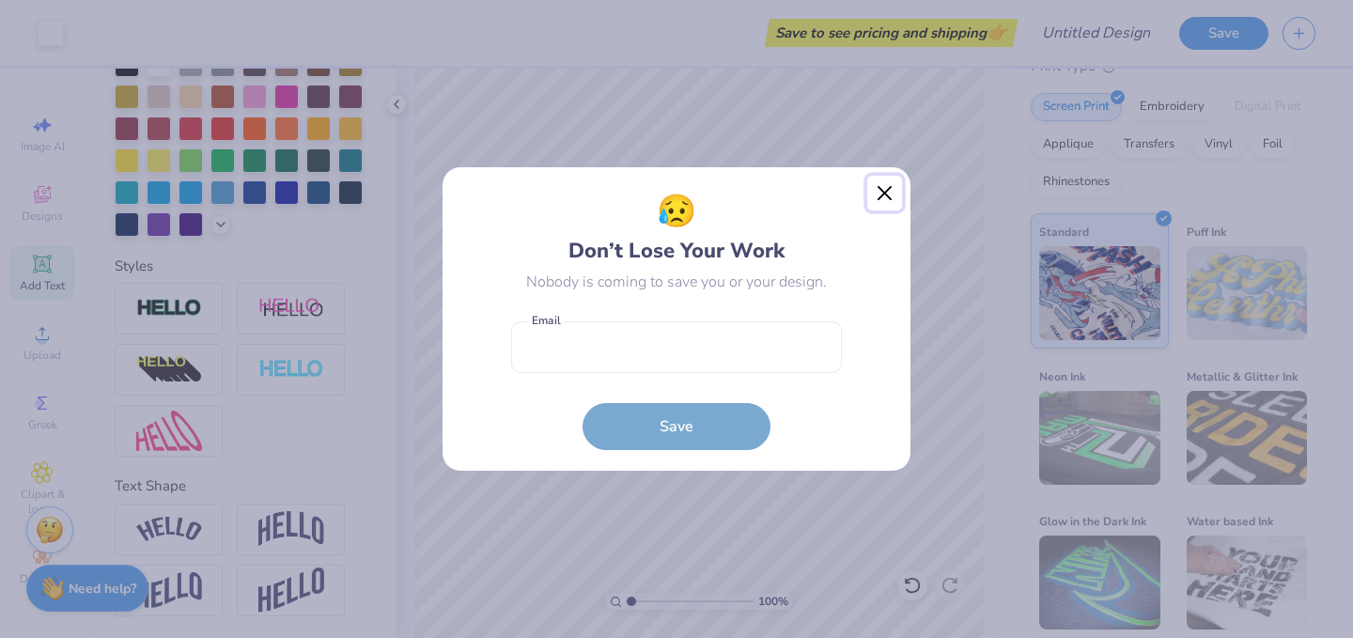
click at [893, 197] on button "Close" at bounding box center [885, 194] width 36 height 36
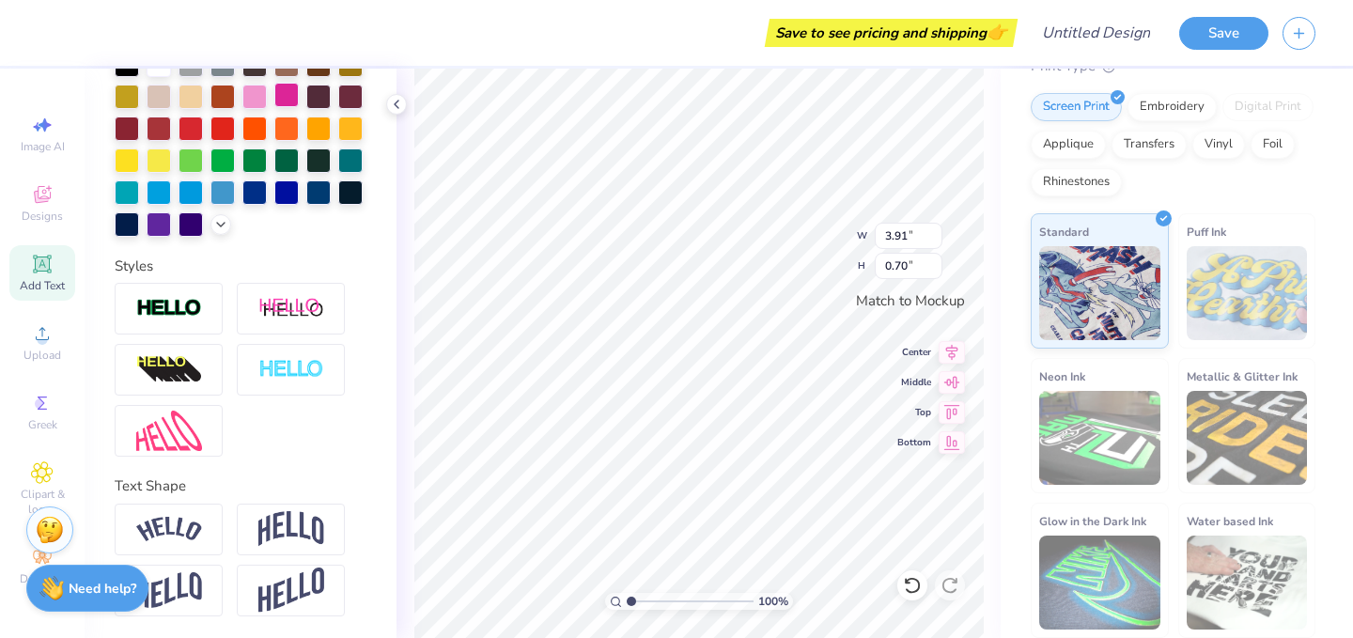
click at [280, 90] on div at bounding box center [286, 95] width 24 height 24
click at [249, 98] on div at bounding box center [254, 95] width 24 height 24
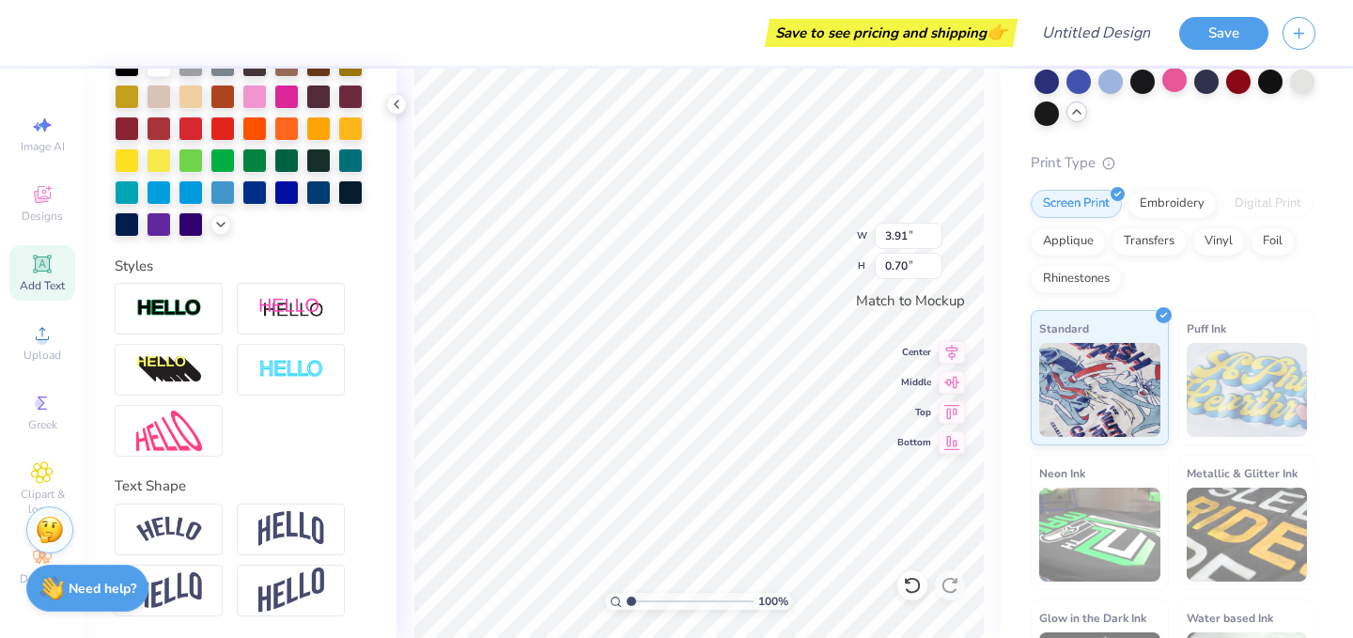
scroll to position [183, 0]
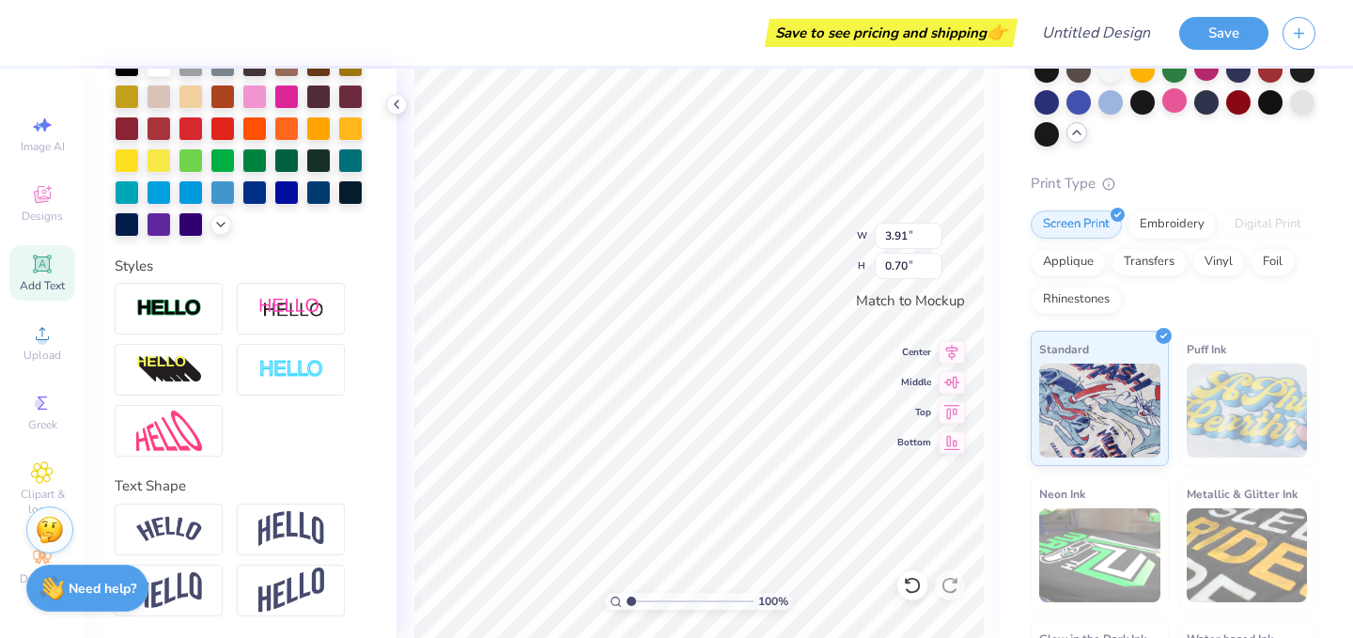
click at [1241, 219] on div "Digital Print" at bounding box center [1268, 225] width 91 height 28
click at [1051, 266] on div "Applique" at bounding box center [1068, 259] width 75 height 28
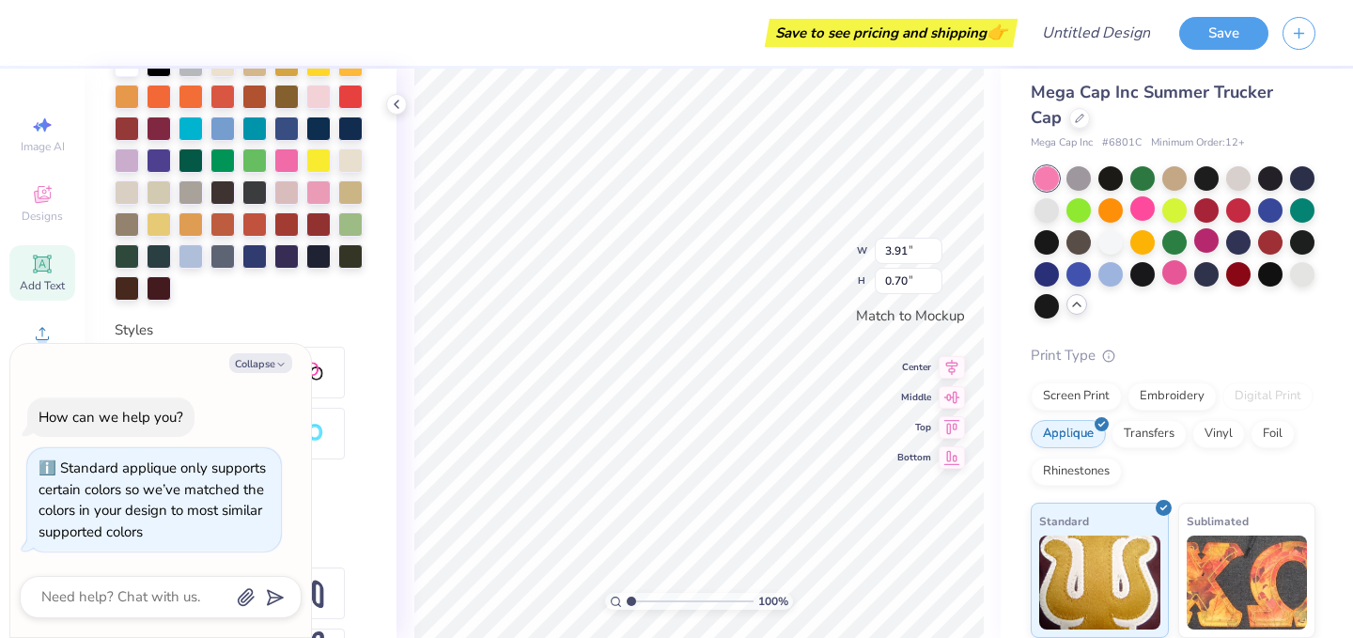
scroll to position [0, 0]
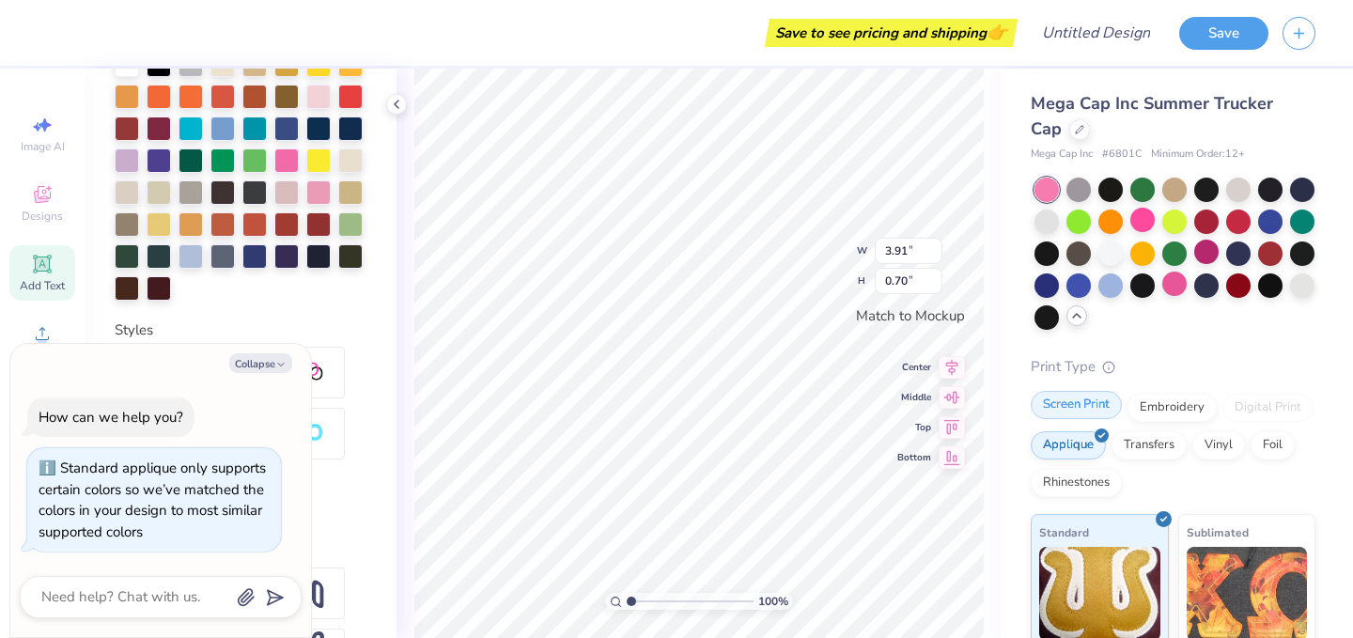
click at [1099, 413] on div "Screen Print" at bounding box center [1076, 405] width 91 height 28
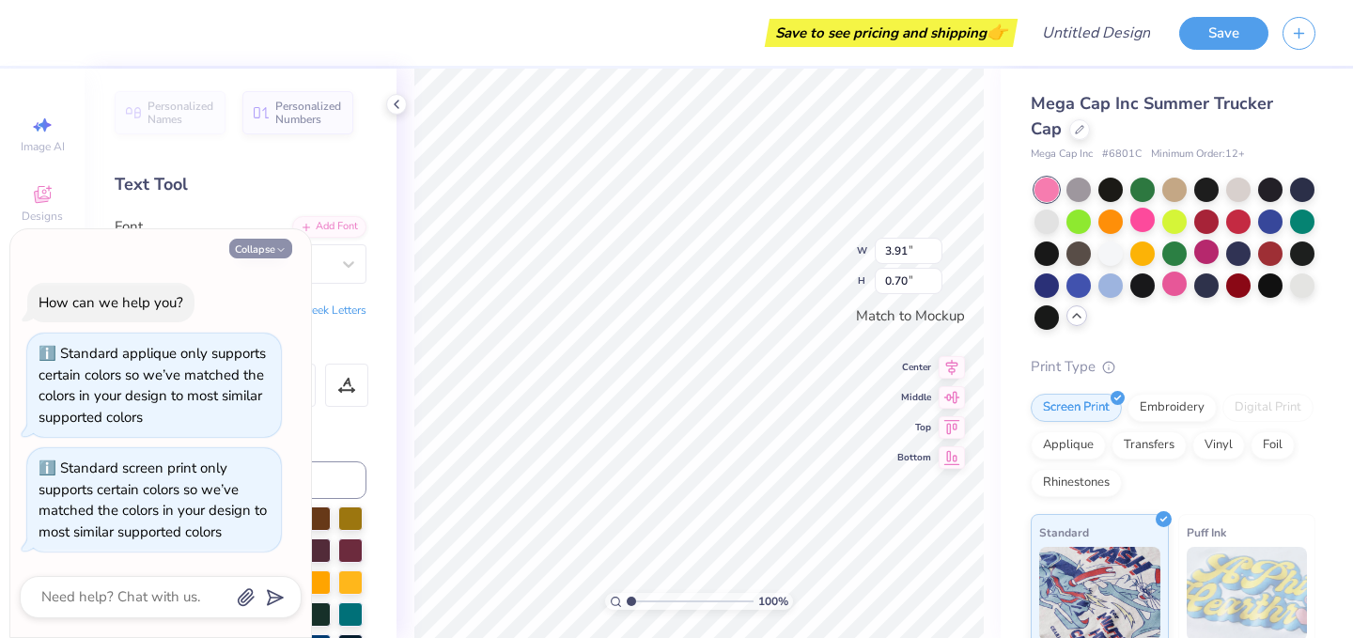
click at [288, 248] on button "Collapse" at bounding box center [260, 249] width 63 height 20
type textarea "x"
